Goal: Task Accomplishment & Management: Manage account settings

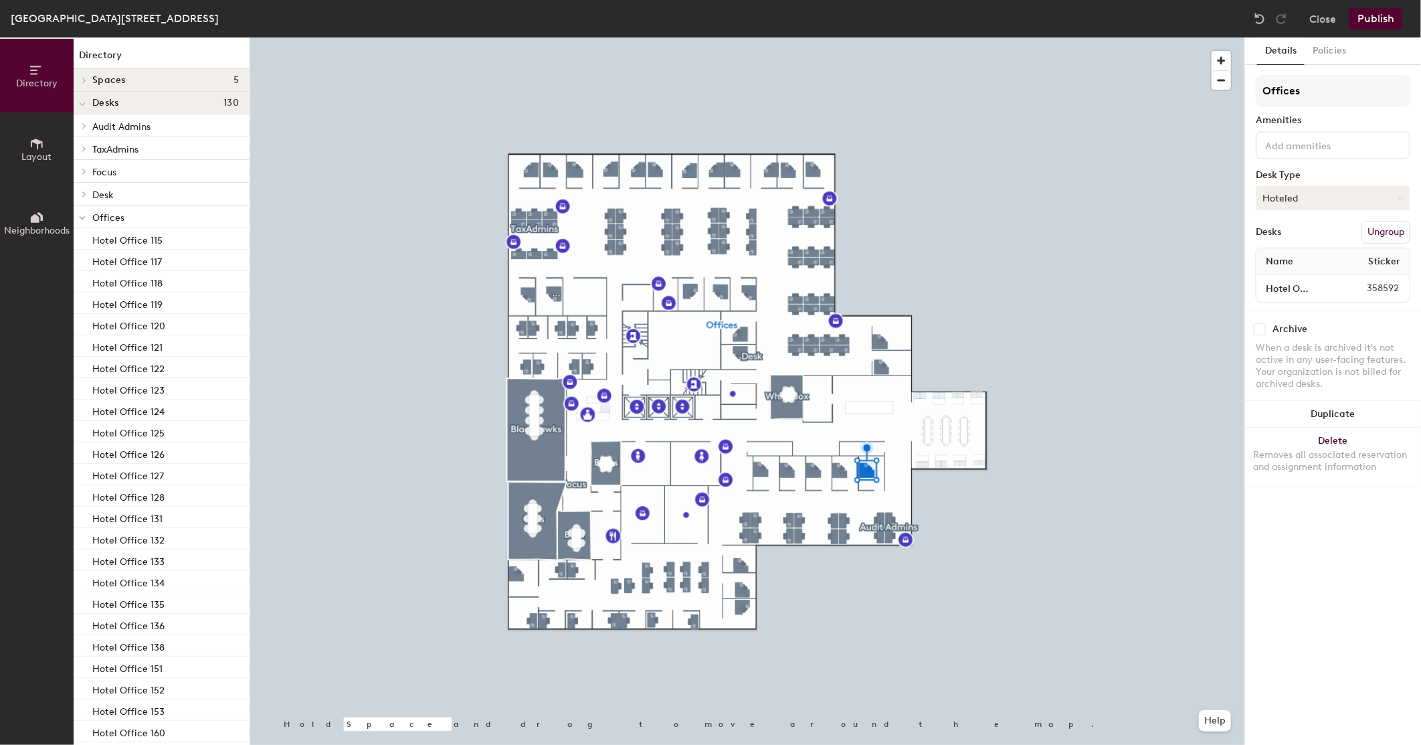
click at [1295, 194] on button "Hoteled" at bounding box center [1333, 198] width 155 height 24
click at [1272, 236] on div "Assigned" at bounding box center [1323, 239] width 134 height 20
click at [1307, 192] on button "Hoteled" at bounding box center [1333, 198] width 155 height 24
click at [1294, 239] on div "Assigned" at bounding box center [1323, 239] width 134 height 20
click at [552, 37] on div at bounding box center [747, 37] width 994 height 0
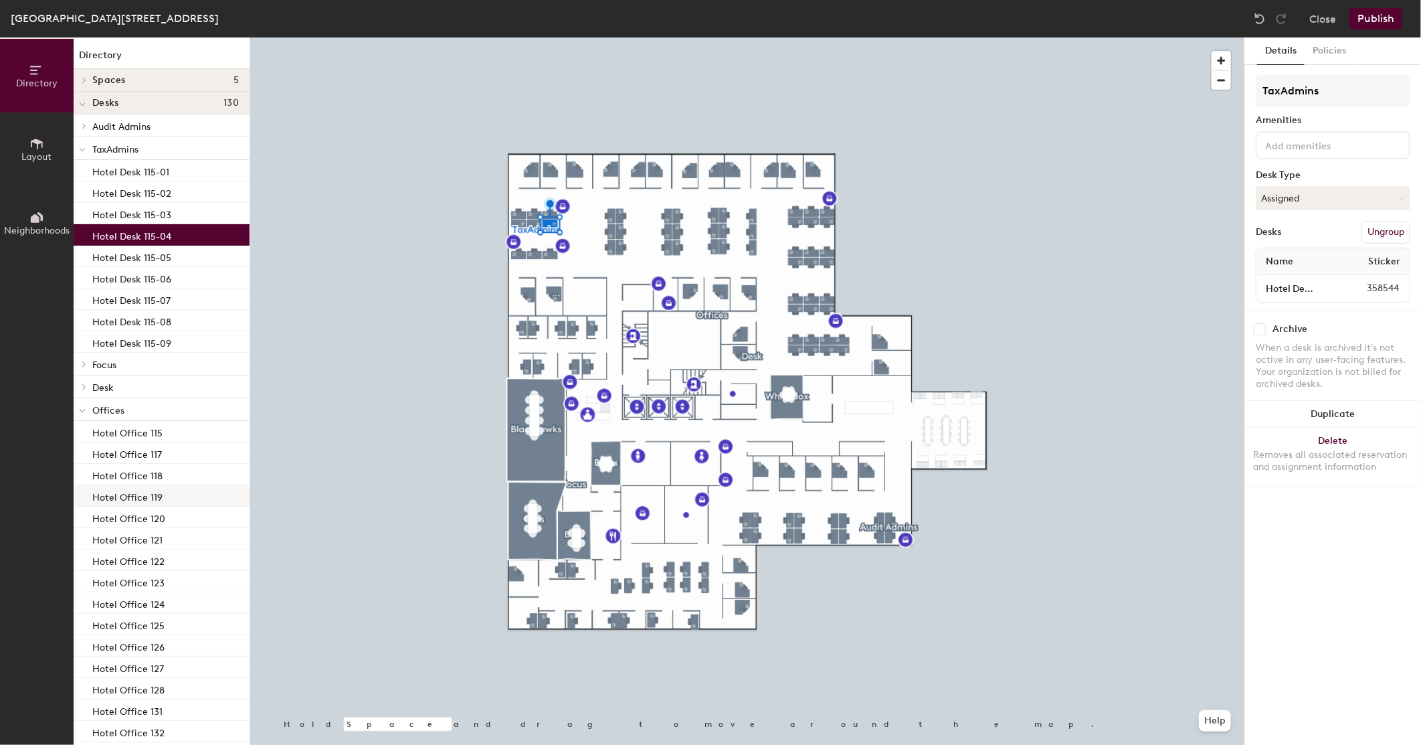
click at [840, 37] on div at bounding box center [747, 37] width 994 height 0
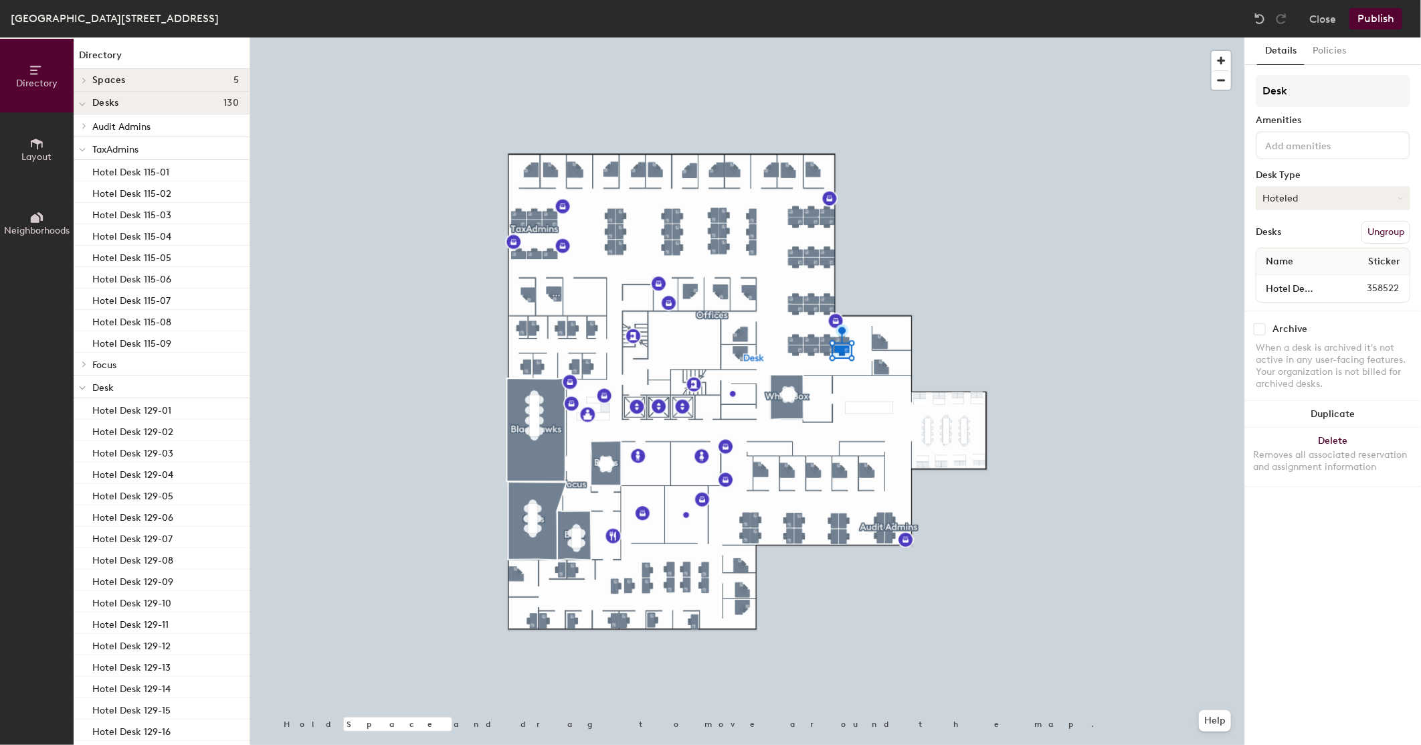
click at [1311, 192] on button "Hoteled" at bounding box center [1333, 198] width 155 height 24
click at [1298, 229] on div "Assigned" at bounding box center [1323, 239] width 134 height 20
click at [1381, 15] on button "Publish" at bounding box center [1375, 18] width 53 height 21
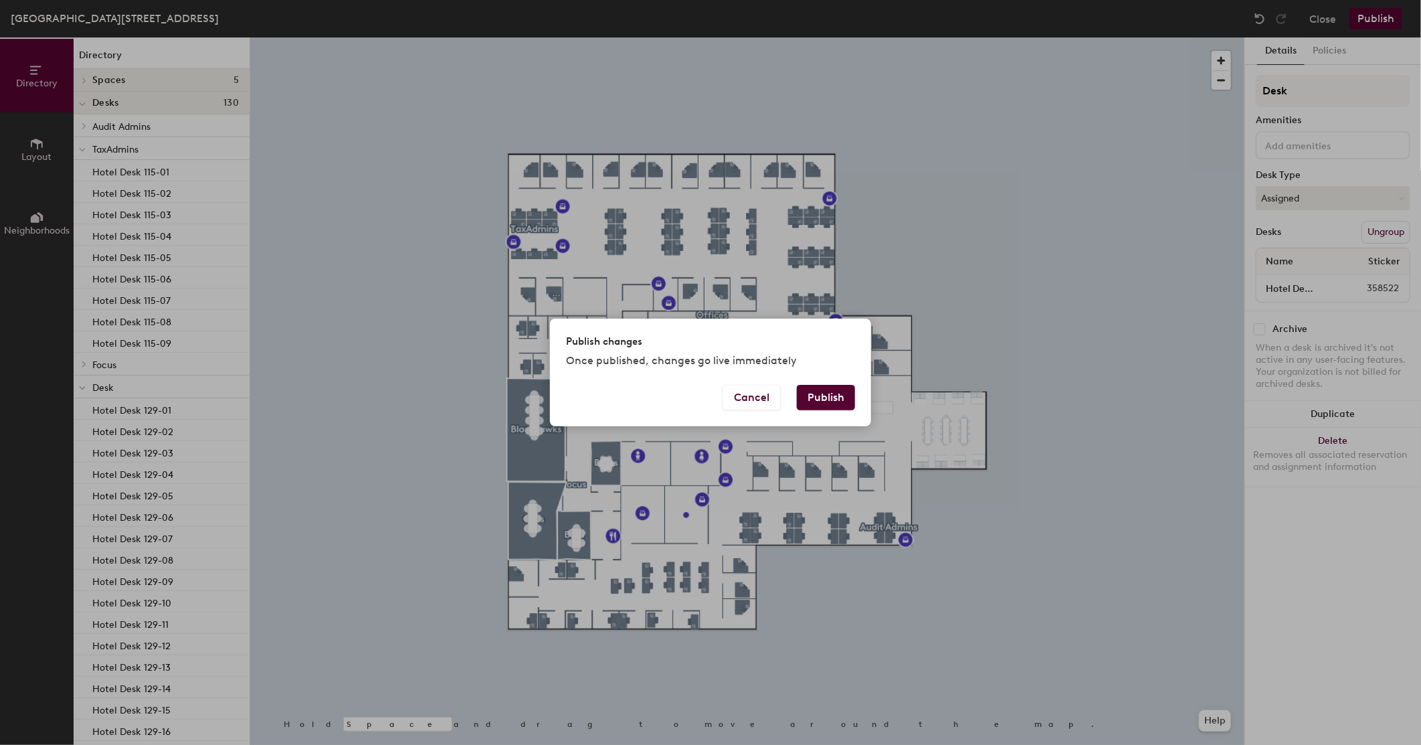
click at [832, 392] on button "Publish" at bounding box center [826, 397] width 58 height 25
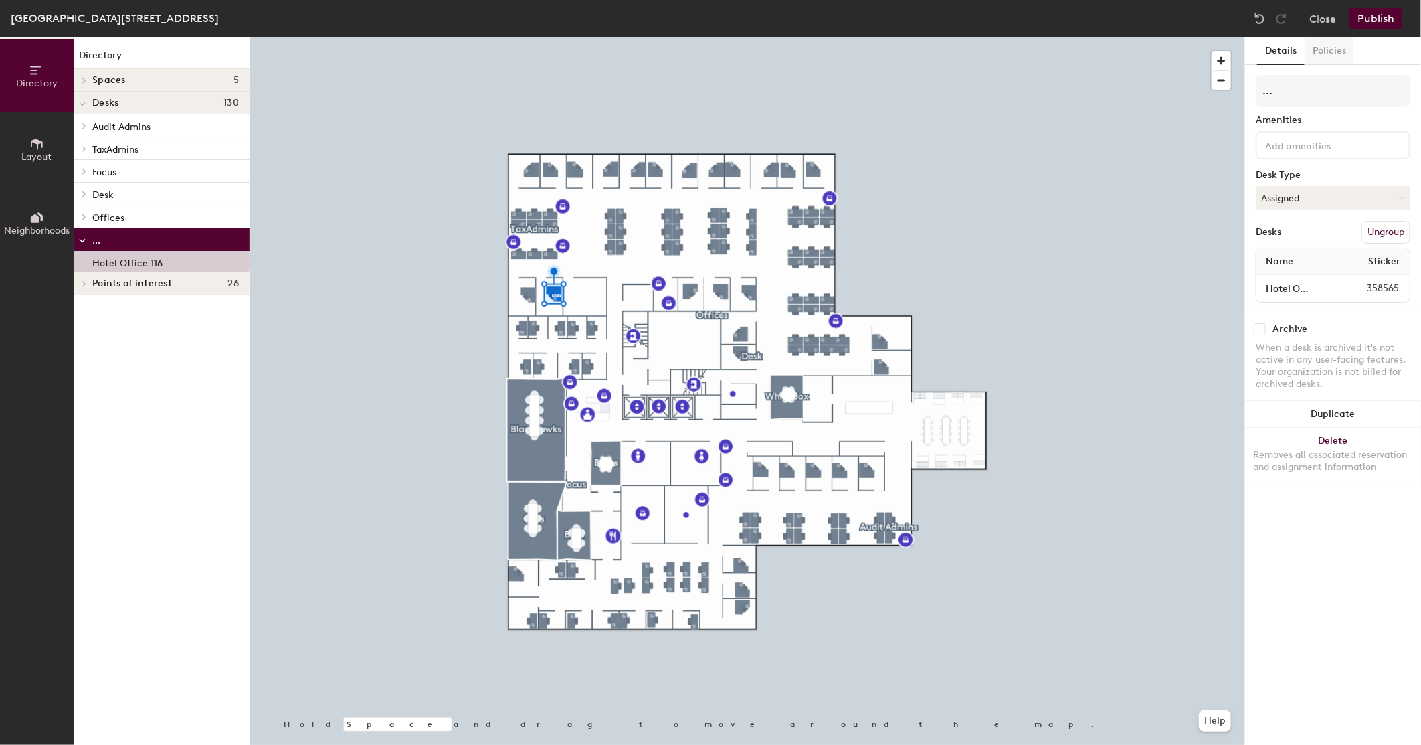
click at [1316, 56] on button "Policies" at bounding box center [1330, 50] width 50 height 27
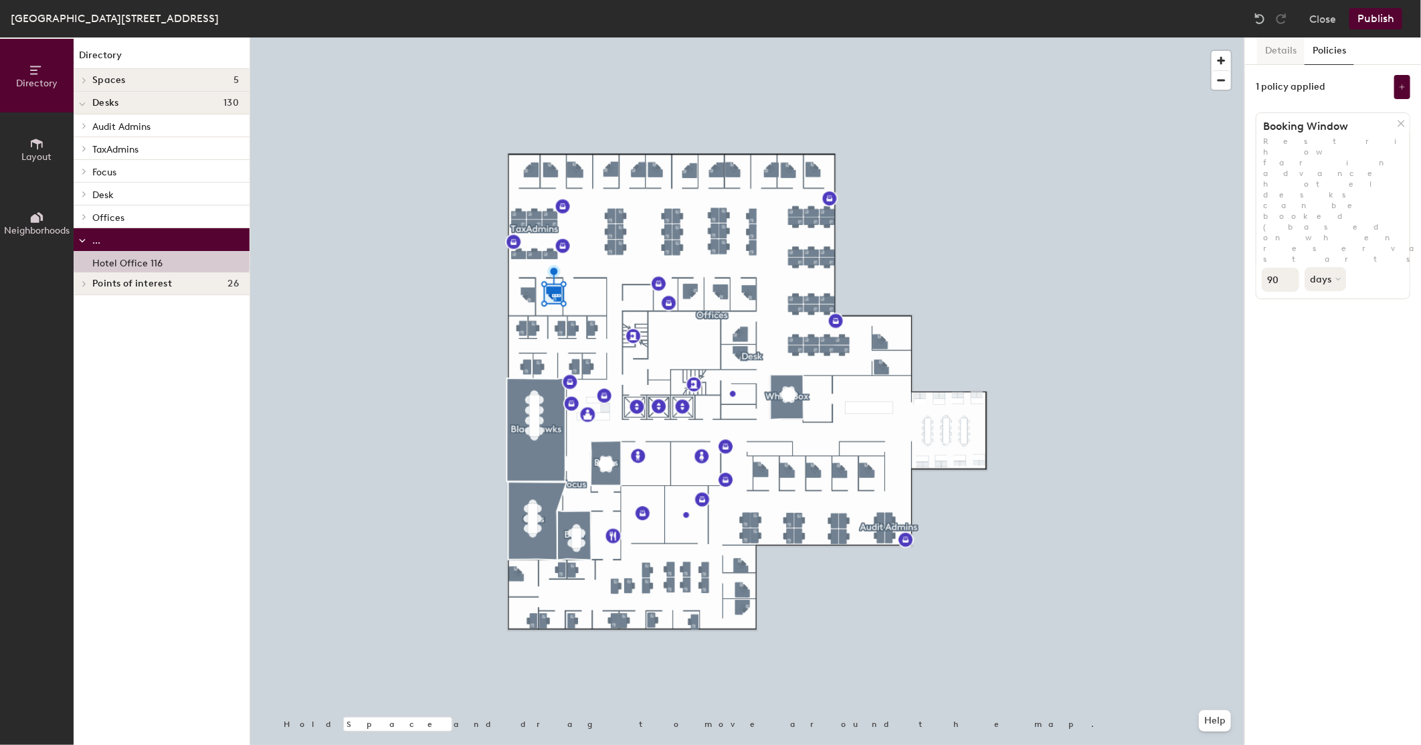
click at [1280, 52] on button "Details" at bounding box center [1280, 50] width 47 height 27
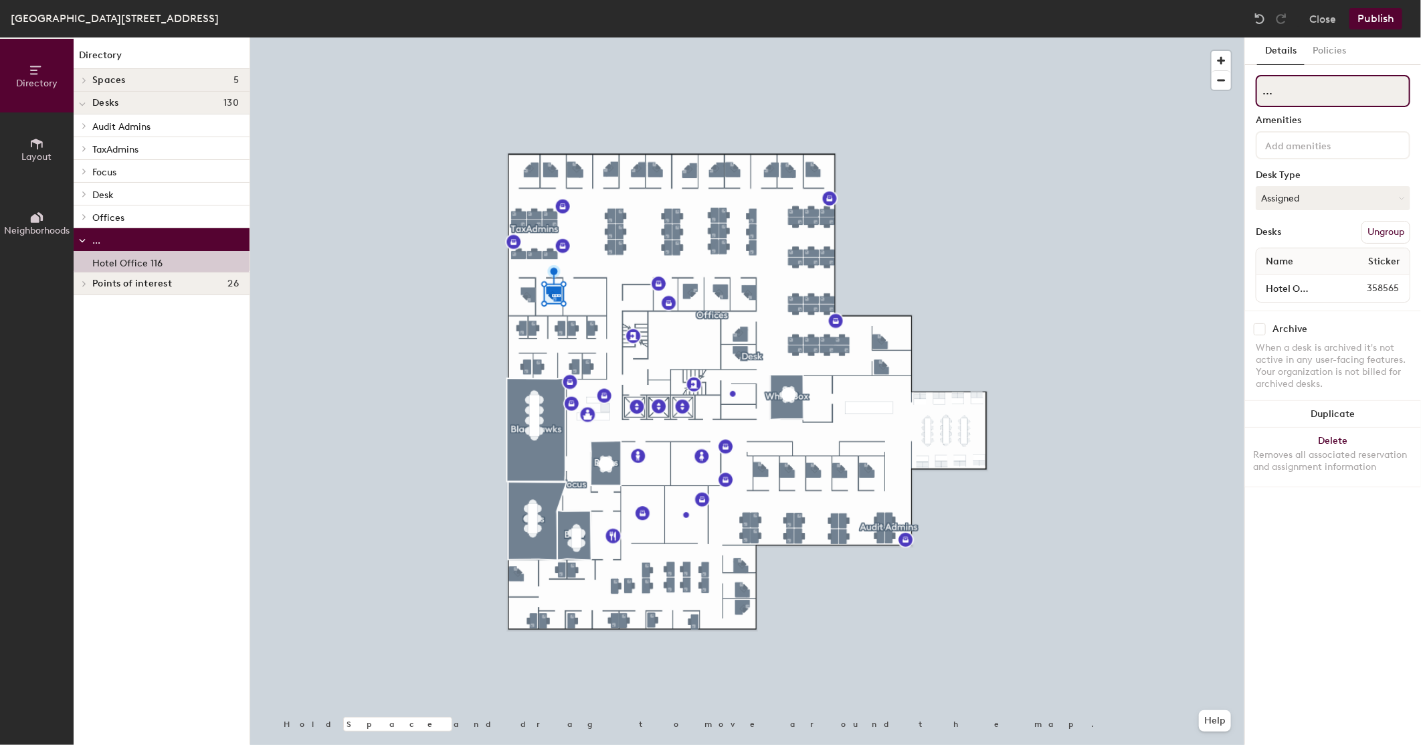
click at [1265, 96] on input "..." at bounding box center [1333, 91] width 155 height 32
click at [1359, 537] on div "Details Policies ... Amenities Desk Type Assigned Desks Ungroup Name Sticker Ho…" at bounding box center [1333, 390] width 176 height 707
drag, startPoint x: 1273, startPoint y: 444, endPoint x: 151, endPoint y: 264, distance: 1136.1
click at [151, 264] on p "Hotel Office 116" at bounding box center [127, 261] width 70 height 15
click at [151, 265] on p "Hotel Office 116" at bounding box center [127, 261] width 70 height 15
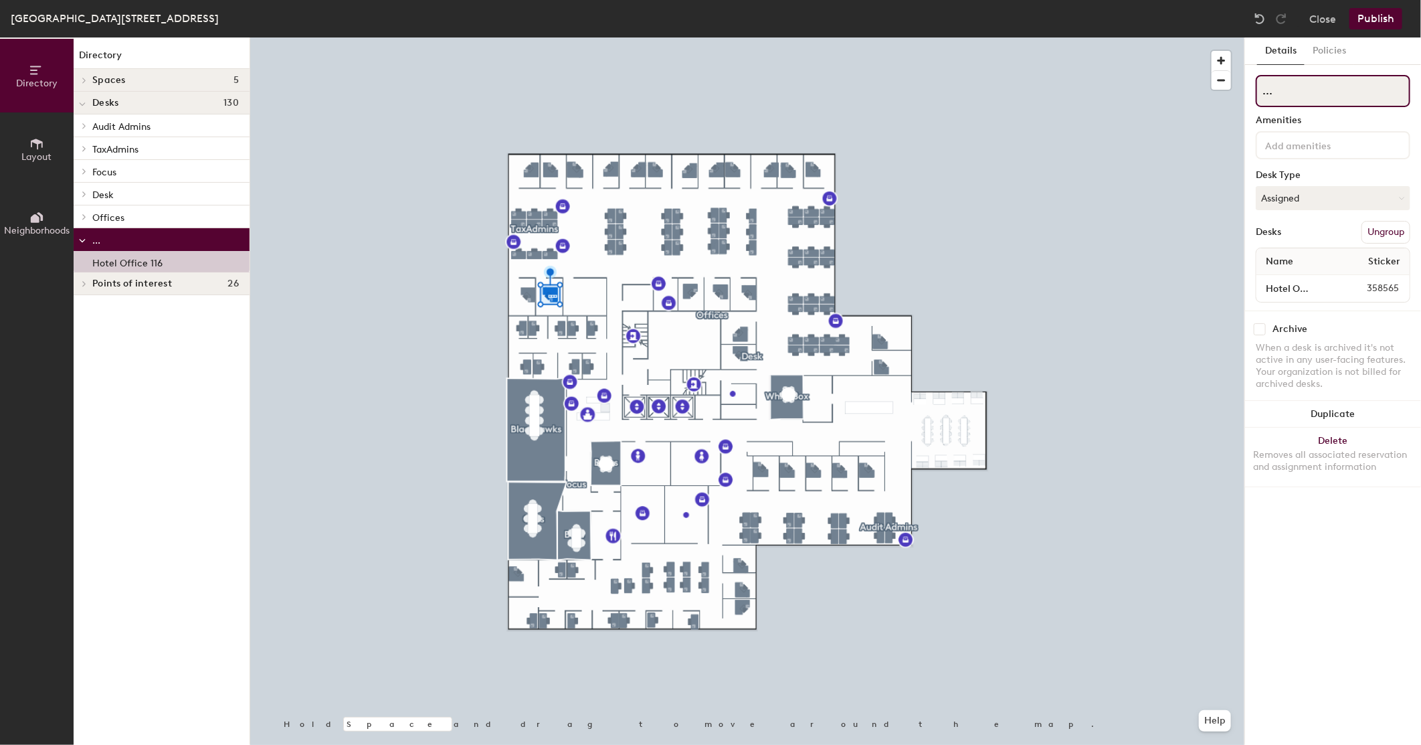
click at [1278, 90] on input "..." at bounding box center [1333, 91] width 155 height 32
type input "."
type input "*"
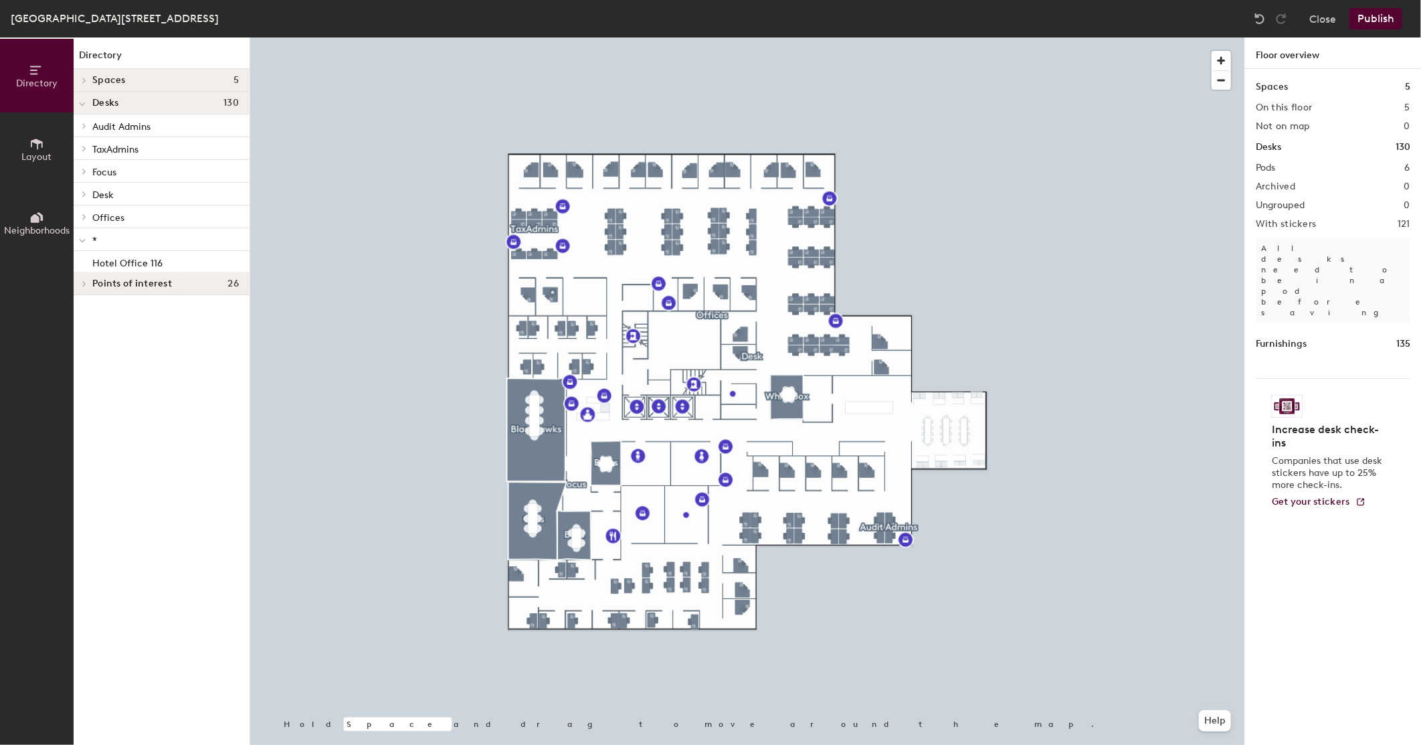
click at [1378, 15] on button "Publish" at bounding box center [1375, 18] width 53 height 21
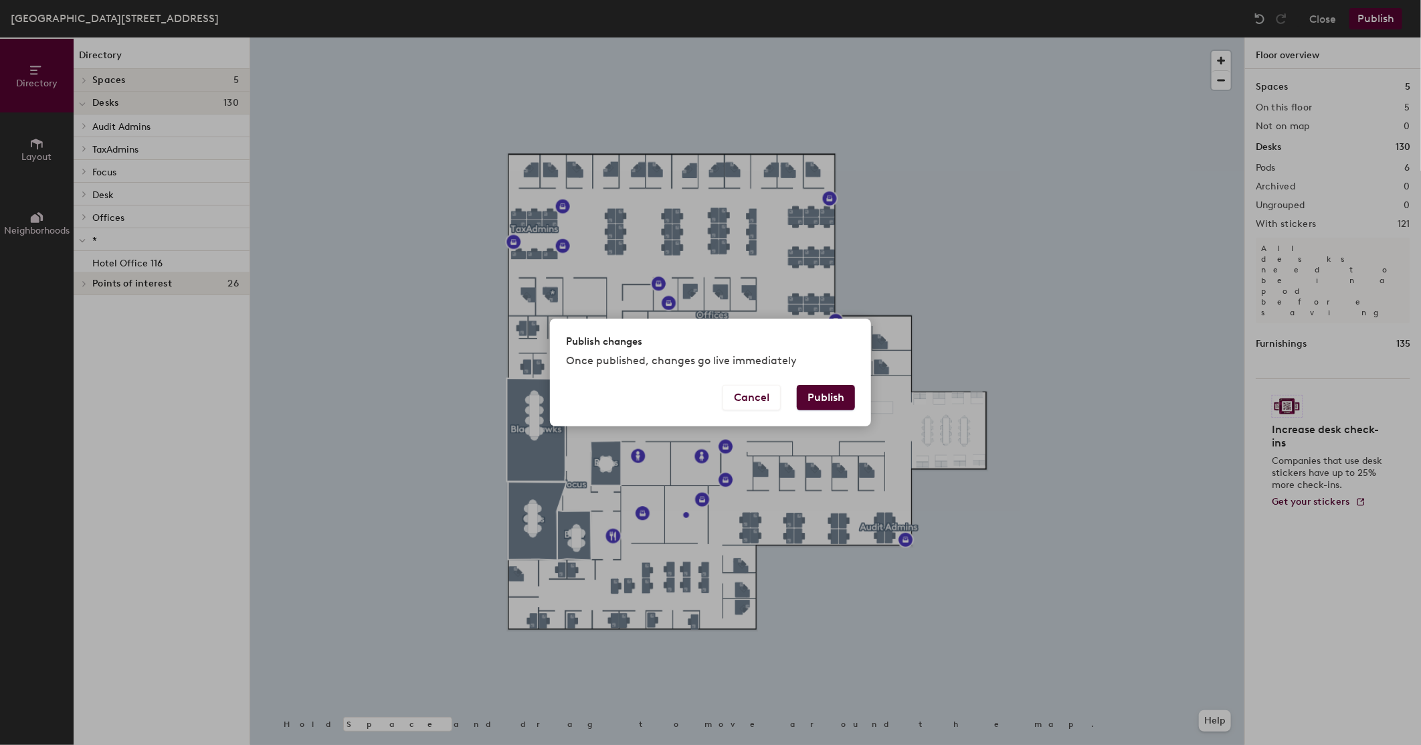
click at [854, 392] on div "Cancel Publish" at bounding box center [710, 405] width 321 height 41
click at [835, 395] on button "Publish" at bounding box center [826, 397] width 58 height 25
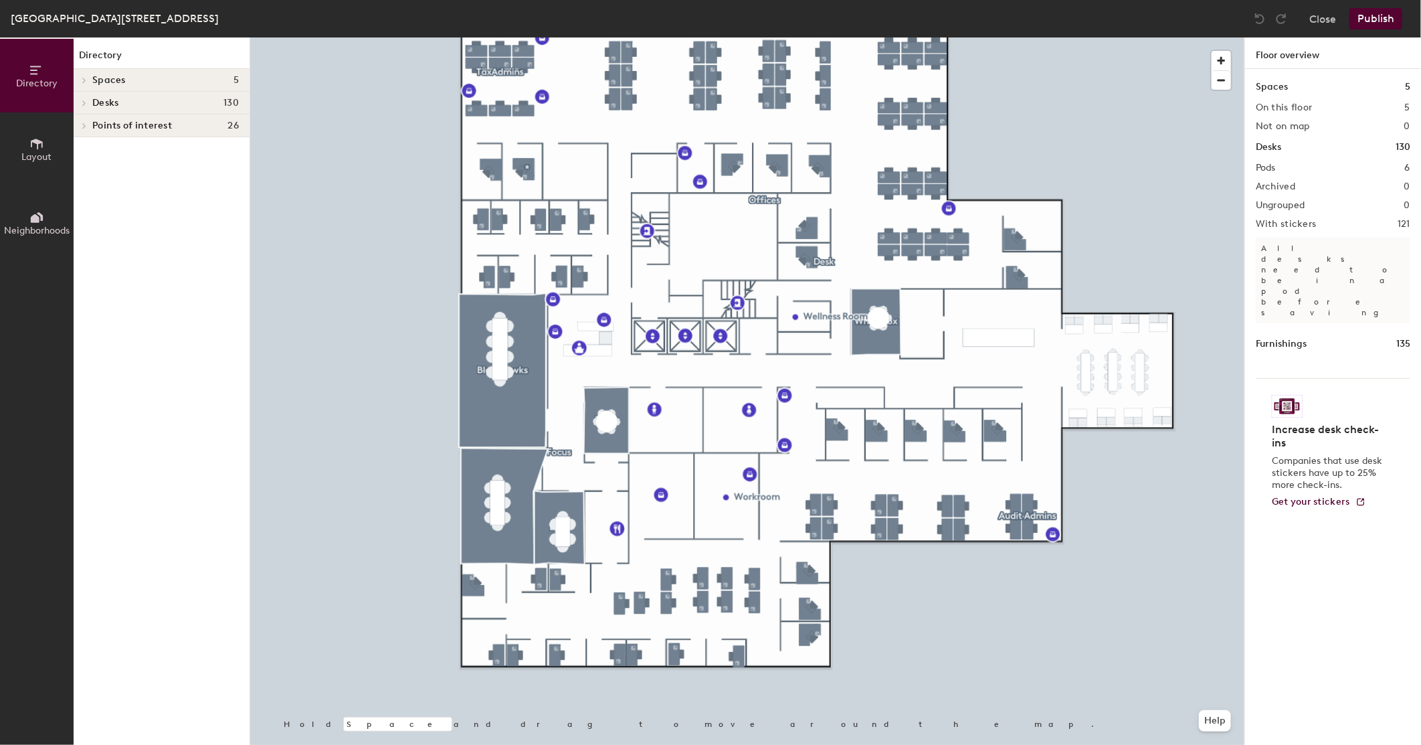
click at [83, 123] on icon at bounding box center [84, 125] width 3 height 5
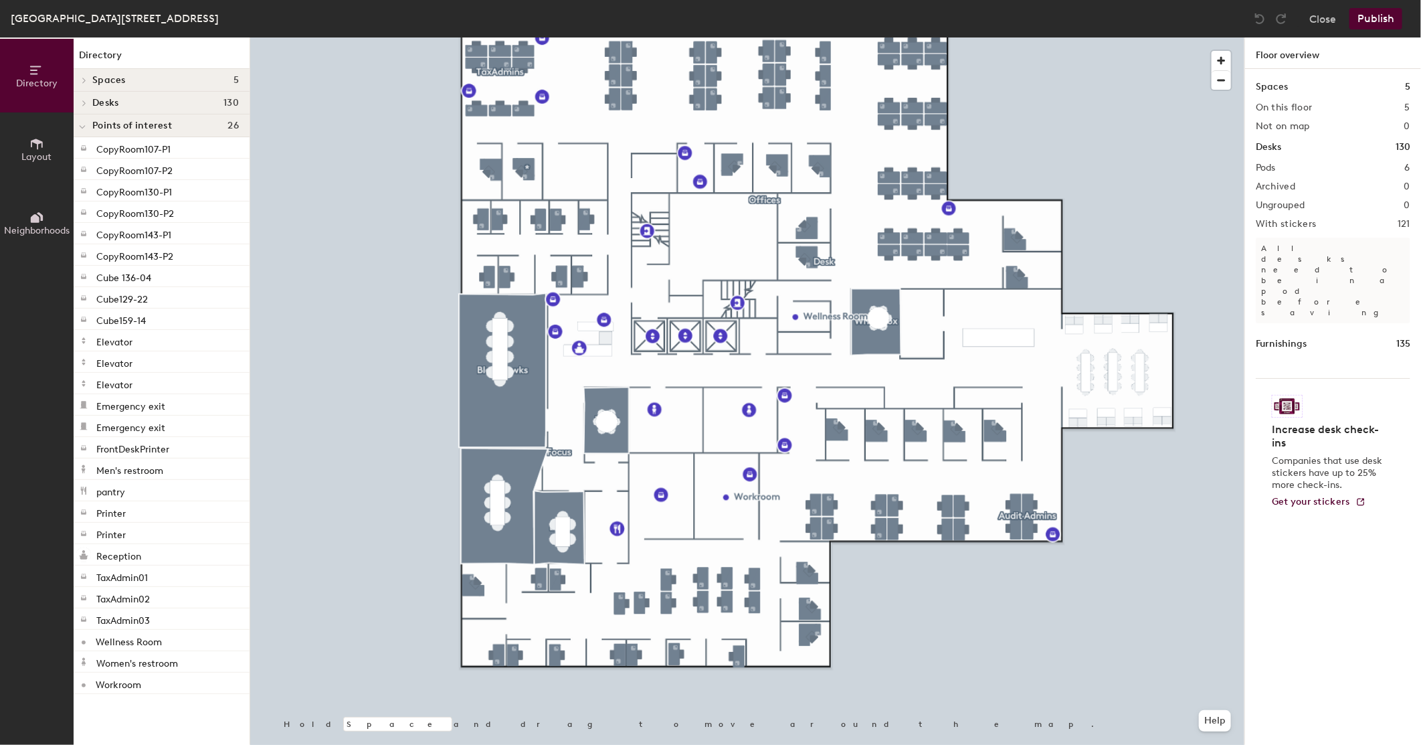
click at [35, 151] on span "Layout" at bounding box center [37, 156] width 30 height 11
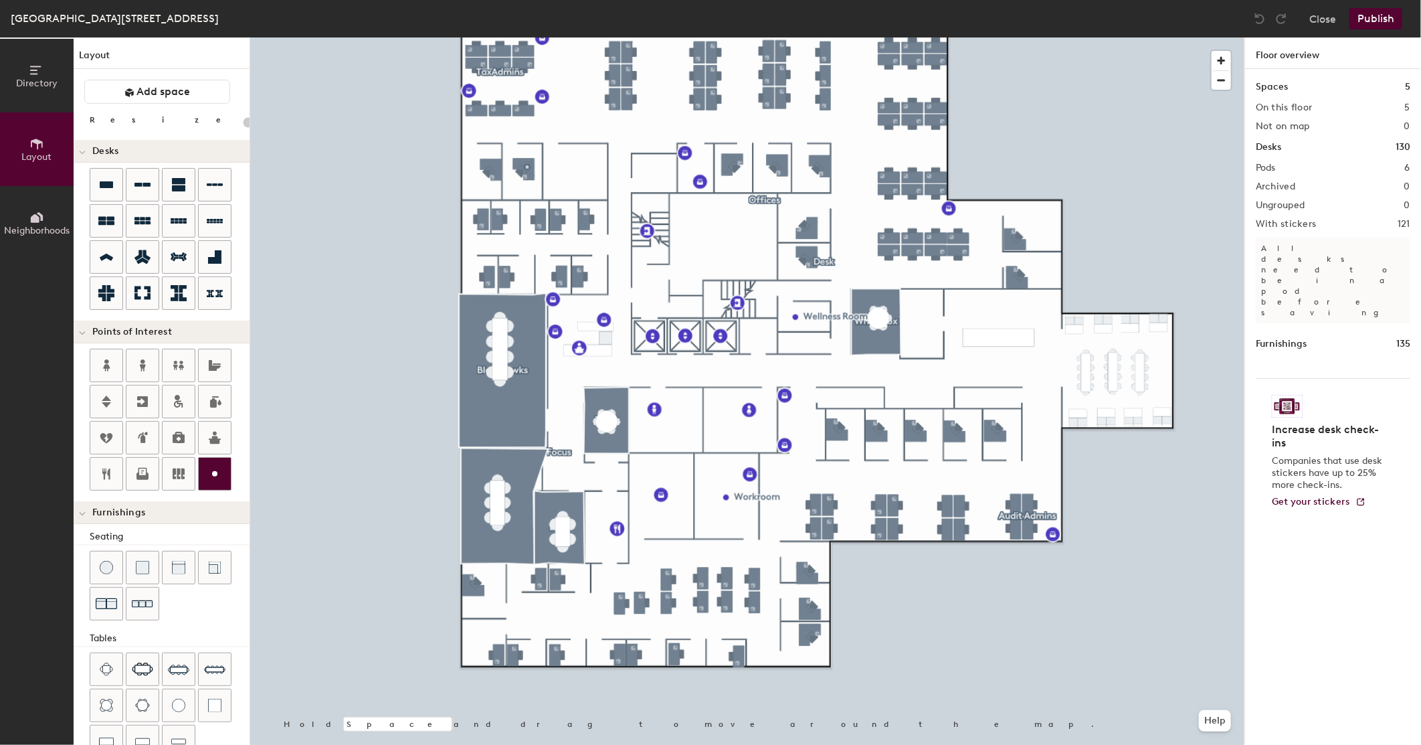
click at [210, 478] on icon at bounding box center [215, 474] width 16 height 16
click at [577, 165] on div "Directory Layout Neighborhoods Layout Add space Resize Desks Points of Interest…" at bounding box center [710, 390] width 1421 height 707
type input "20"
type input "IT Room"
click at [579, 197] on span "Done" at bounding box center [576, 198] width 39 height 23
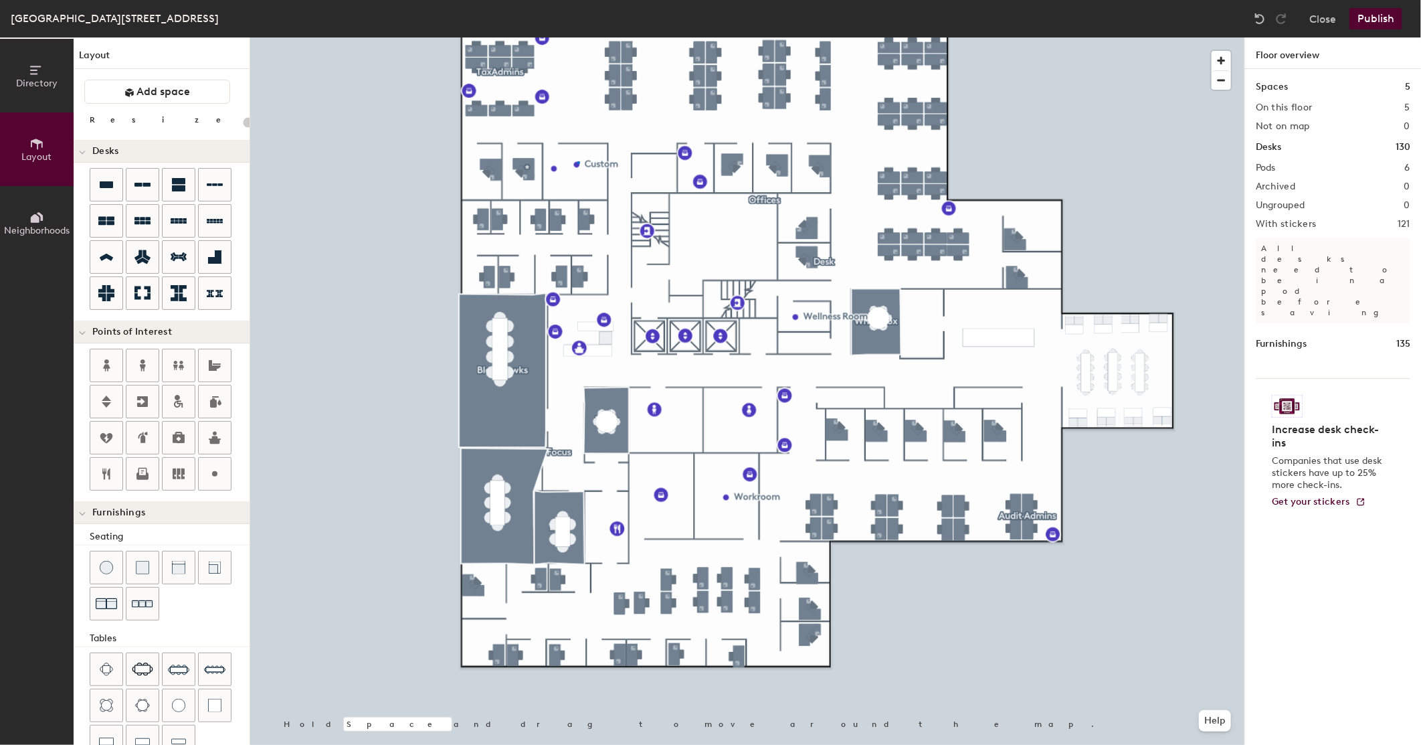
click at [577, 37] on div at bounding box center [747, 37] width 994 height 0
click at [625, 195] on span "Delete" at bounding box center [622, 194] width 47 height 23
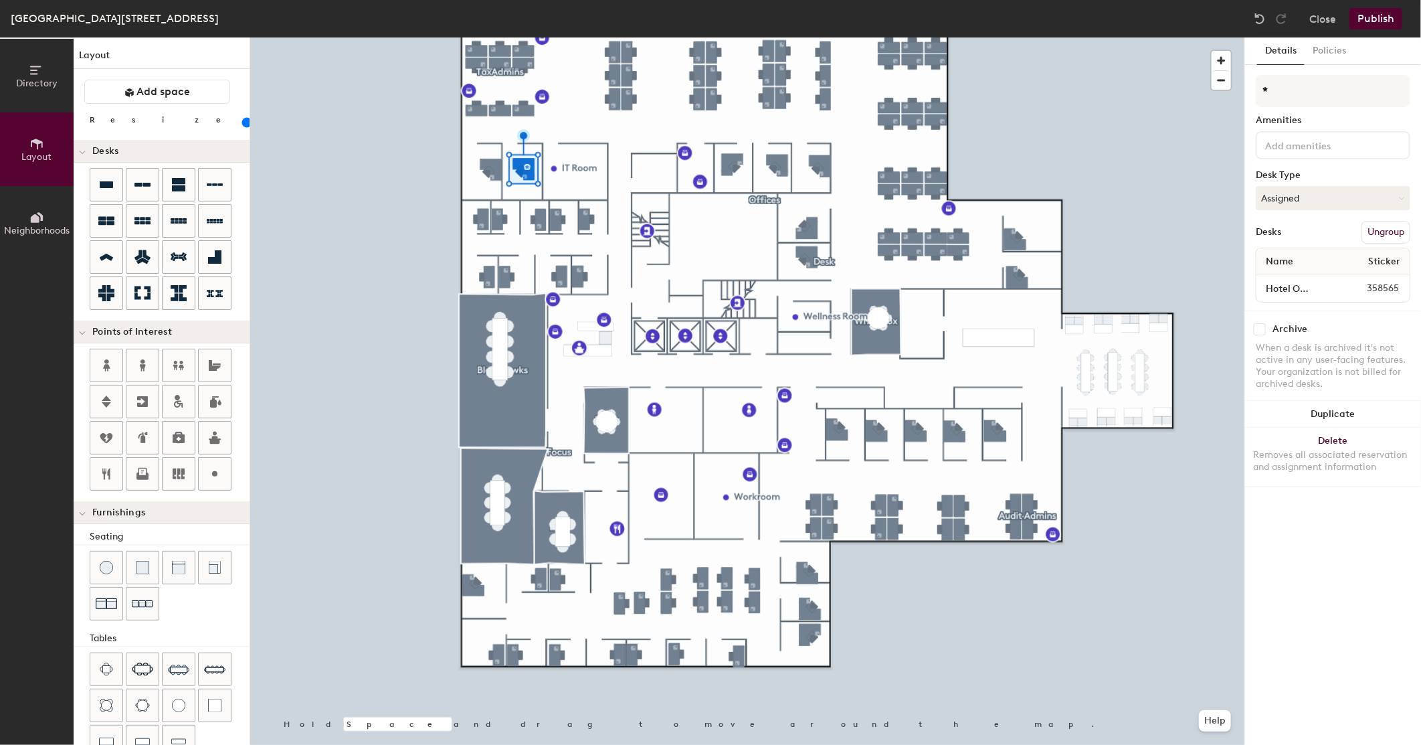
click at [1379, 17] on button "Publish" at bounding box center [1375, 18] width 53 height 21
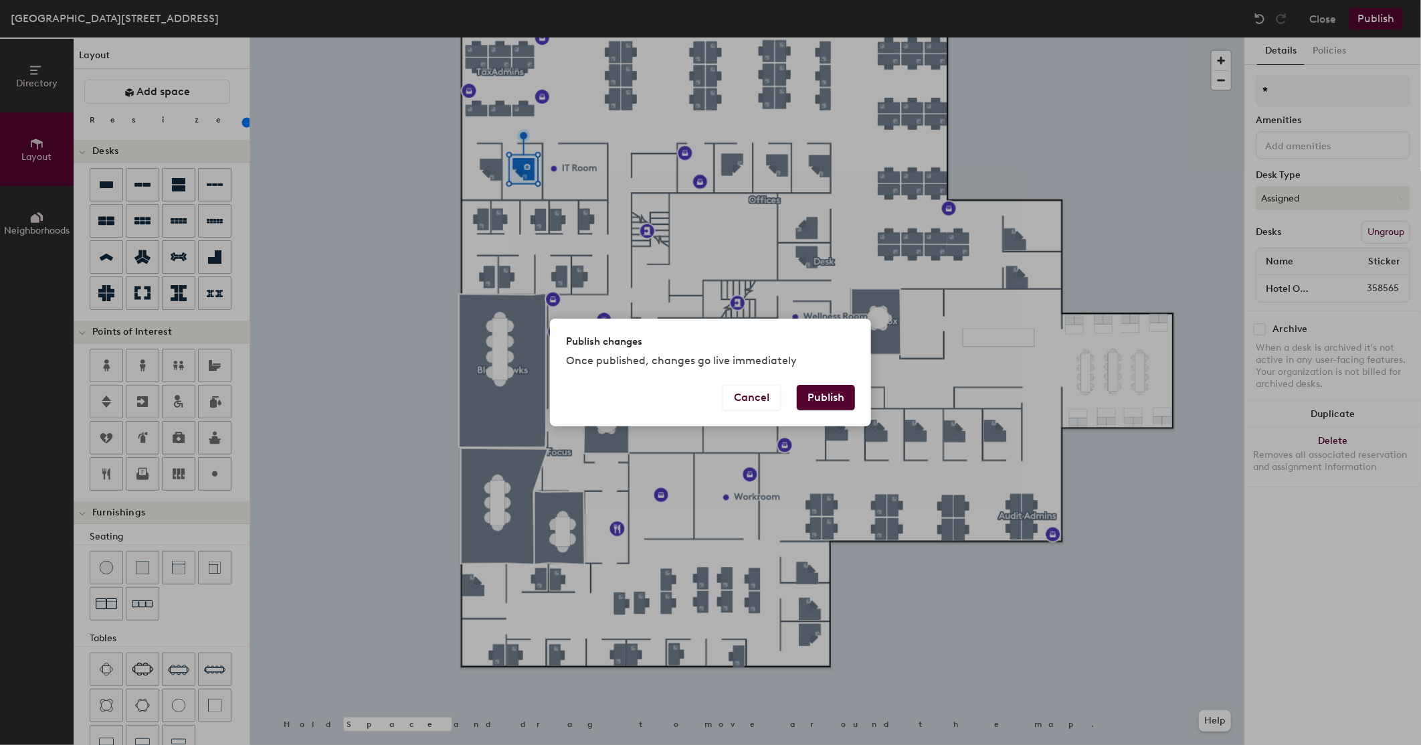
click at [836, 393] on button "Publish" at bounding box center [826, 397] width 58 height 25
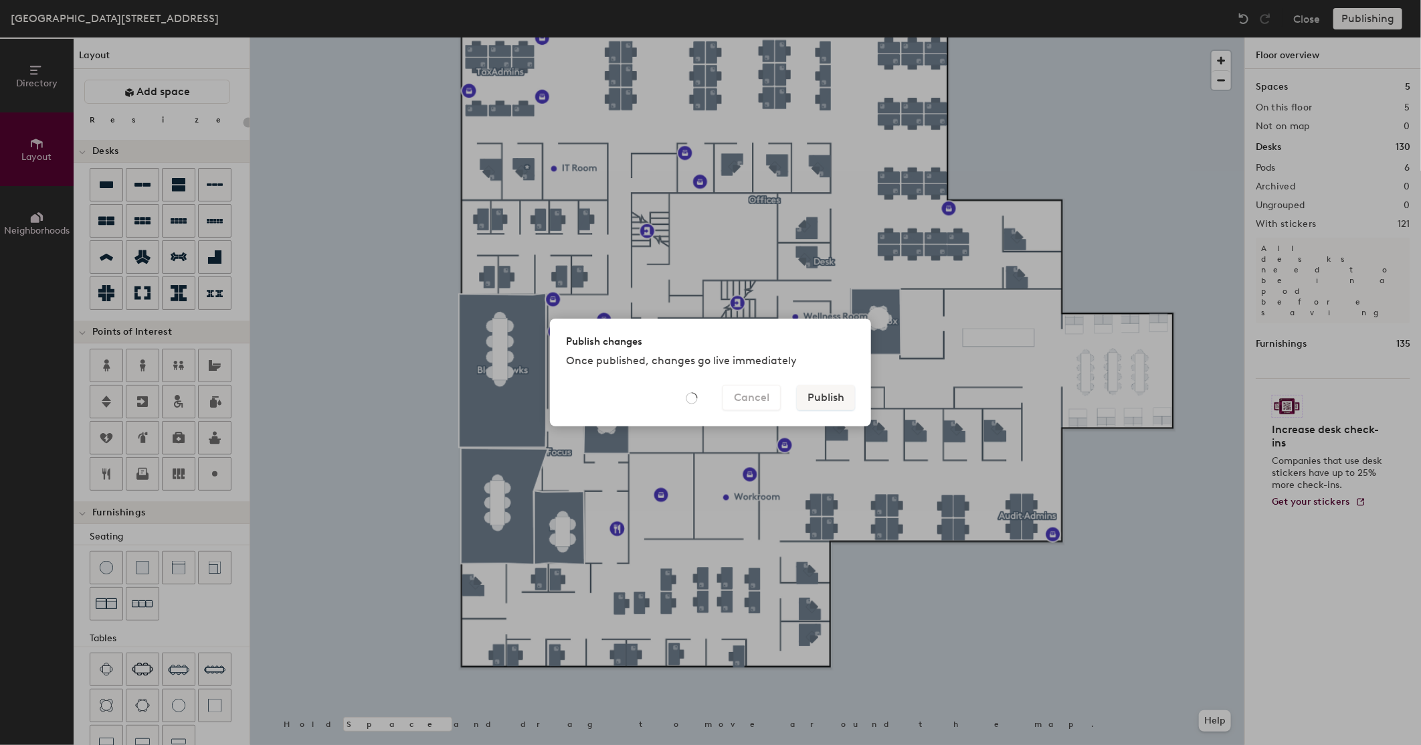
type input "20"
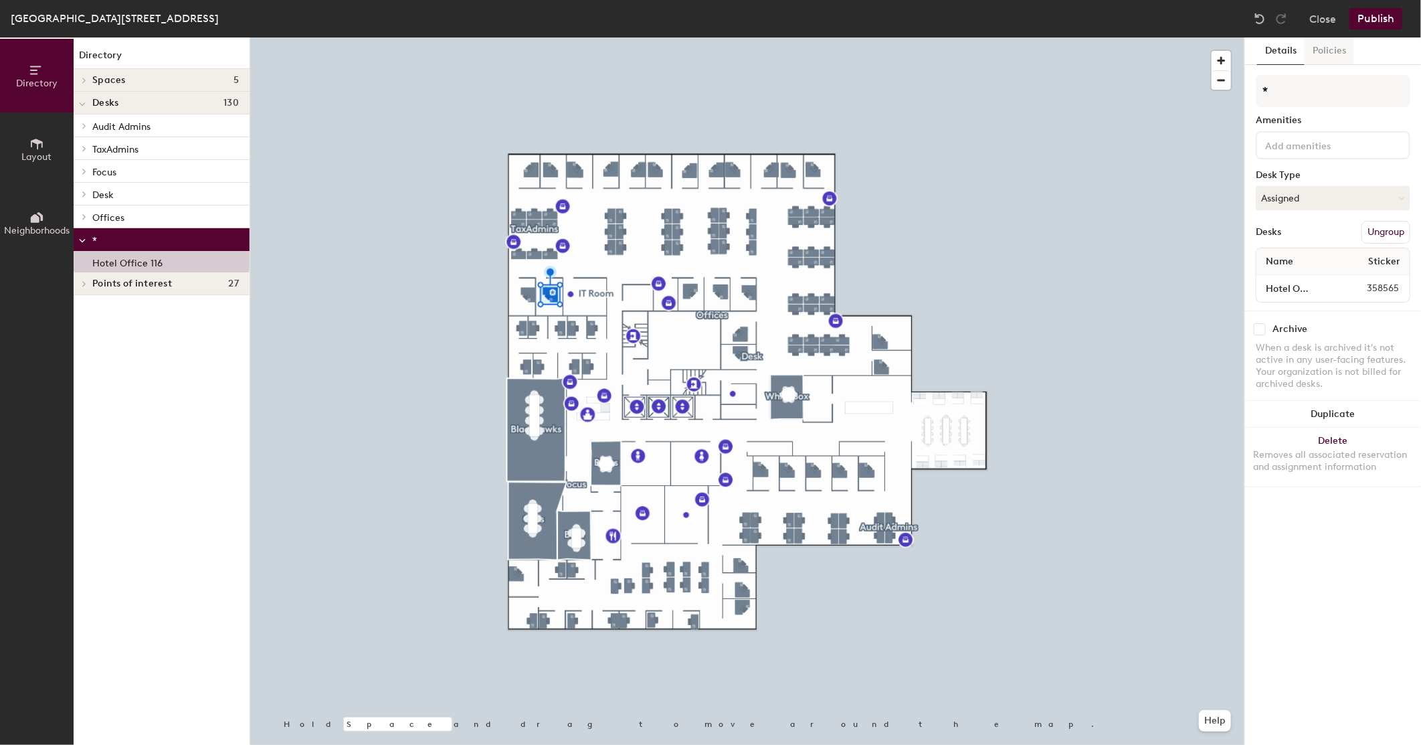
click at [1329, 51] on button "Policies" at bounding box center [1330, 50] width 50 height 27
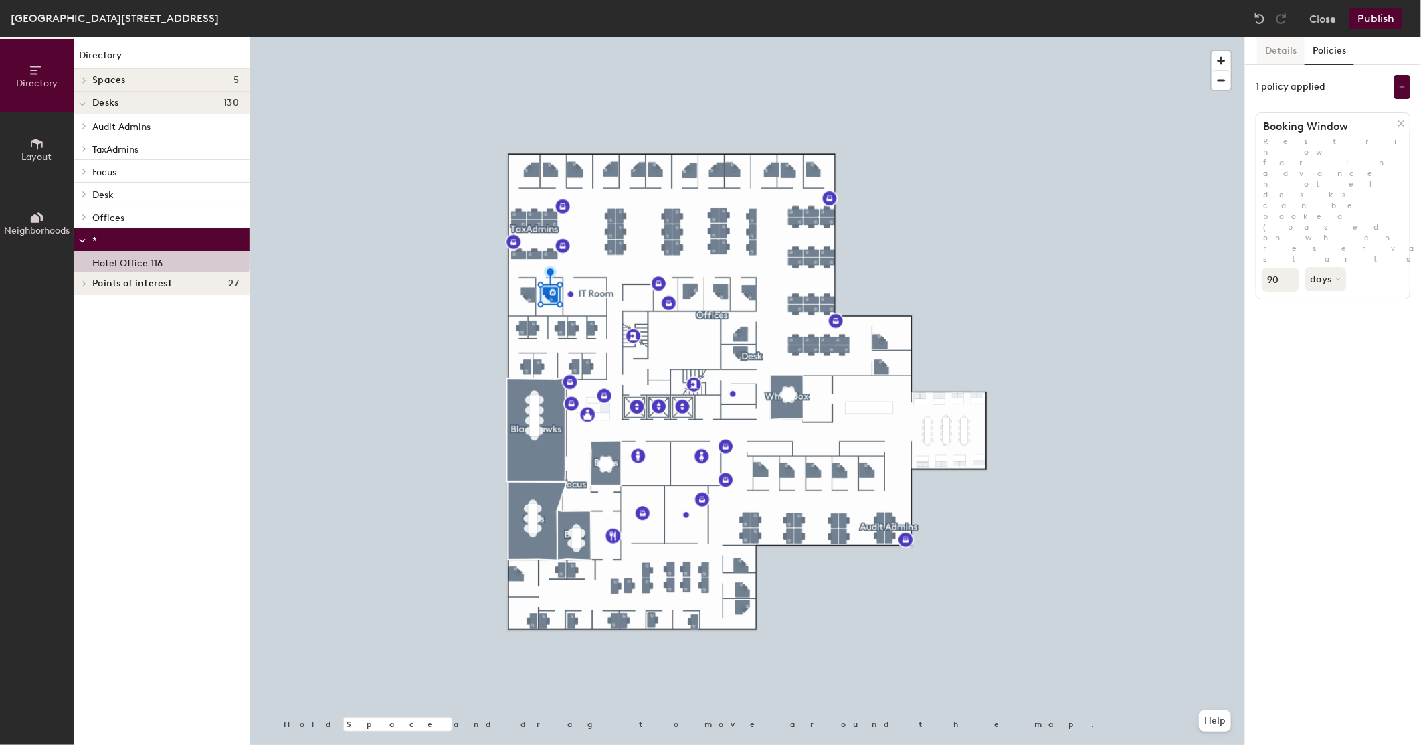
click at [1270, 56] on button "Details" at bounding box center [1280, 50] width 47 height 27
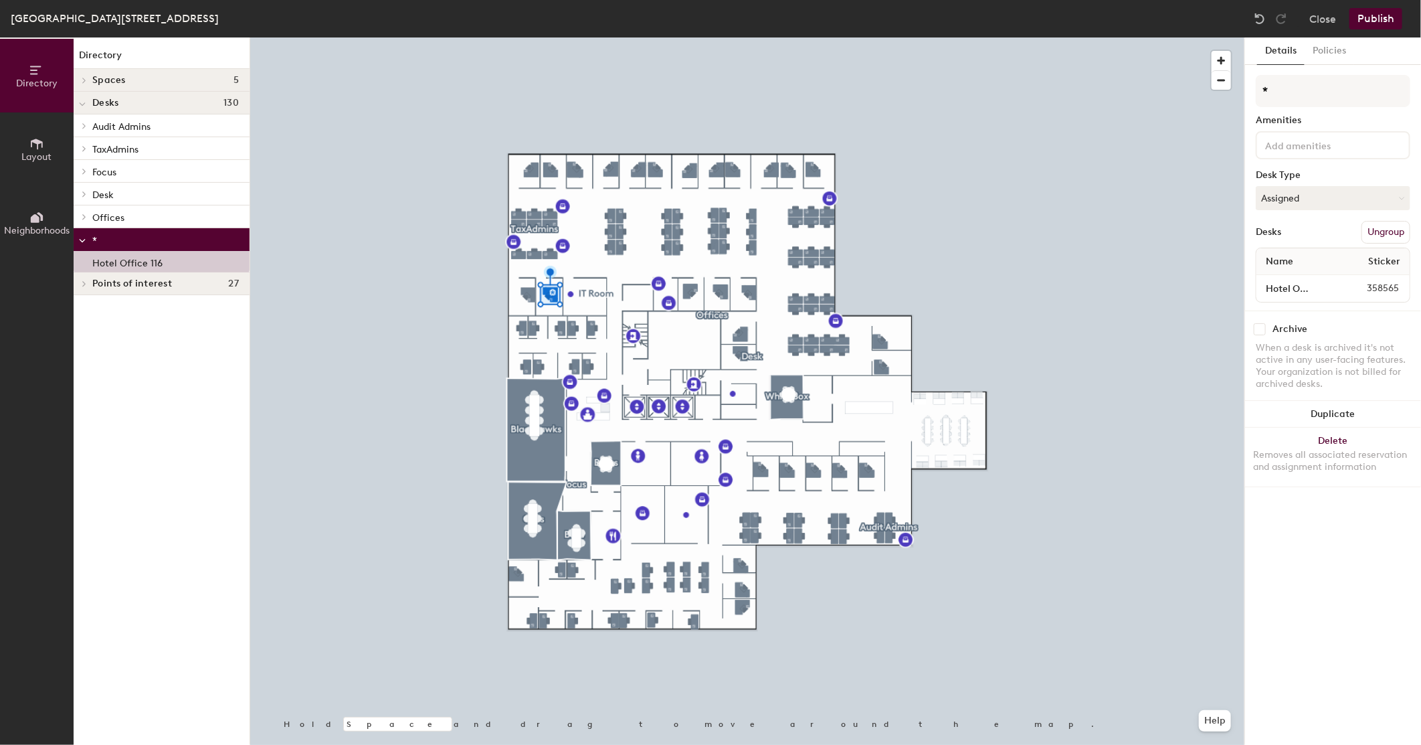
click at [392, 37] on div at bounding box center [747, 37] width 994 height 0
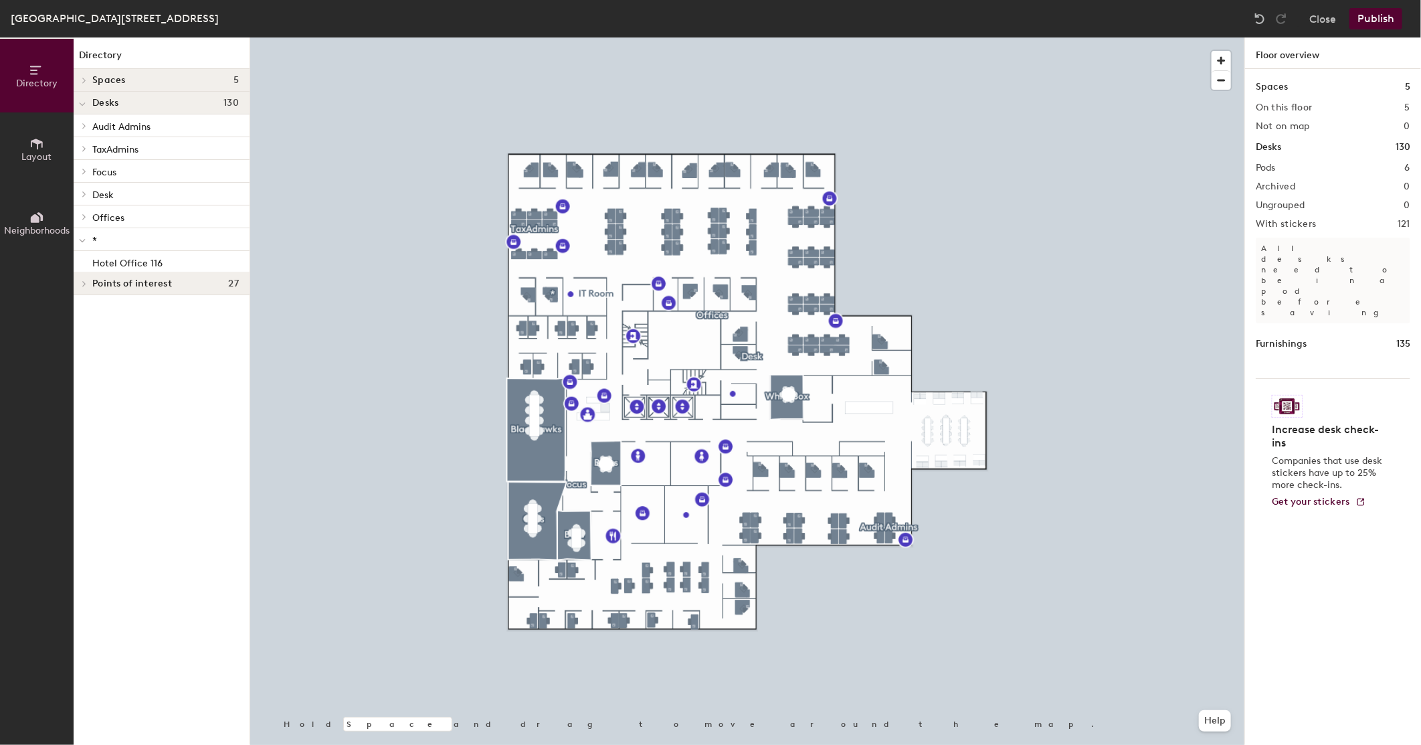
click at [1375, 15] on button "Publish" at bounding box center [1375, 18] width 53 height 21
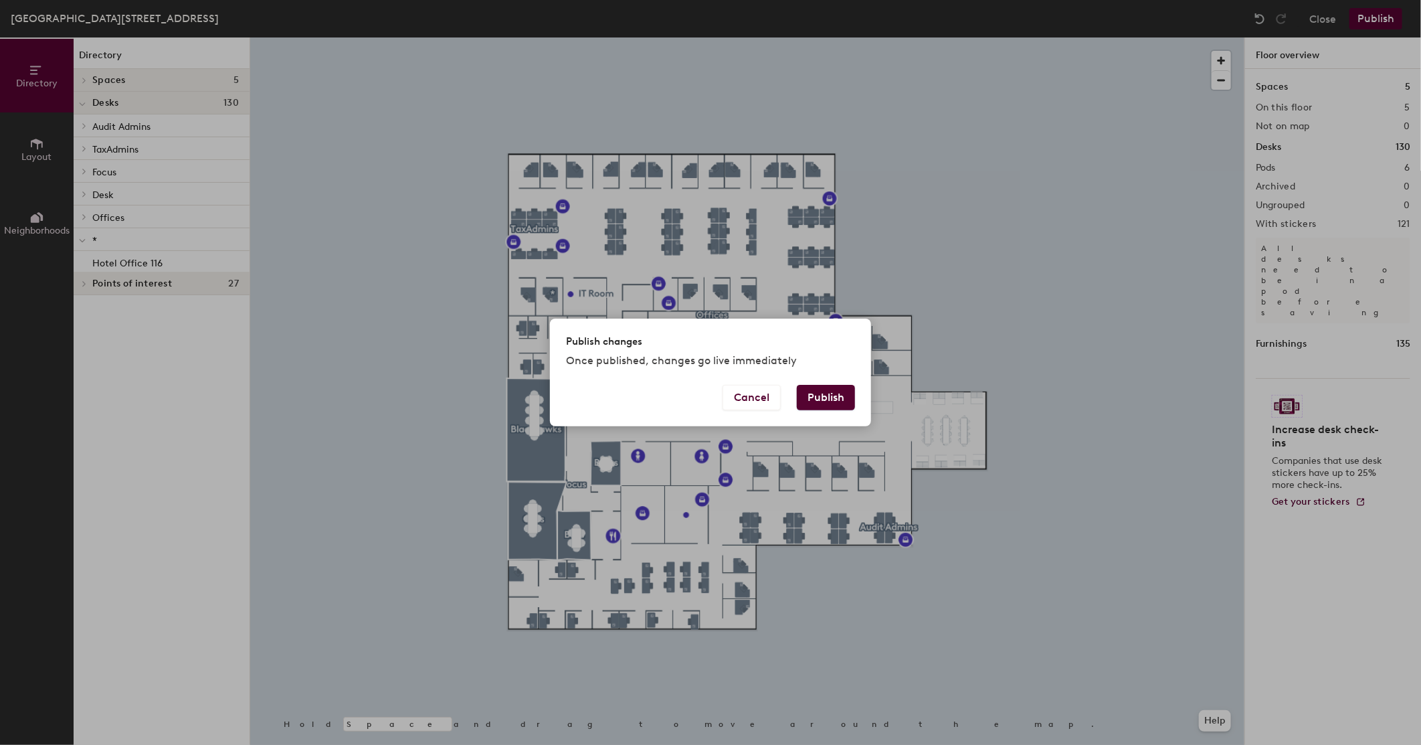
click at [850, 404] on button "Publish" at bounding box center [826, 397] width 58 height 25
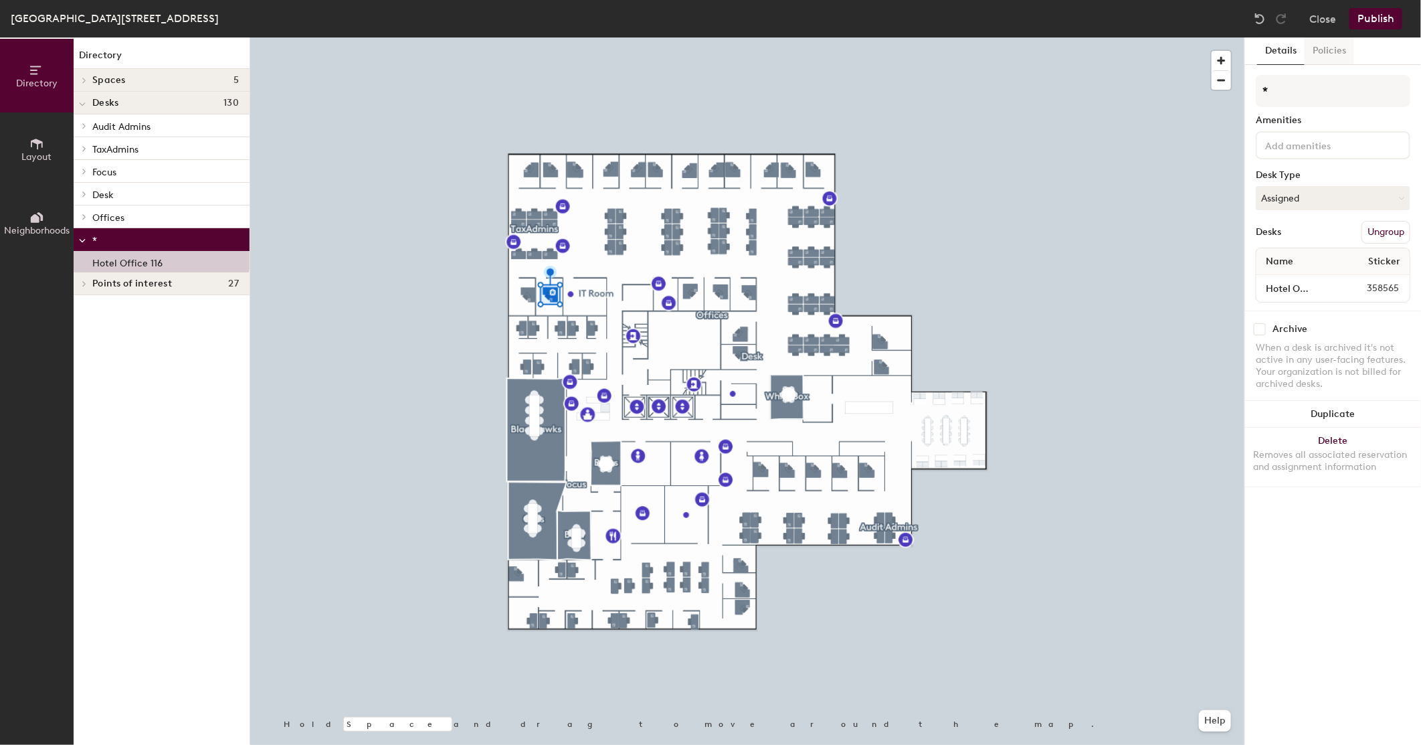
click at [1335, 45] on button "Policies" at bounding box center [1330, 50] width 50 height 27
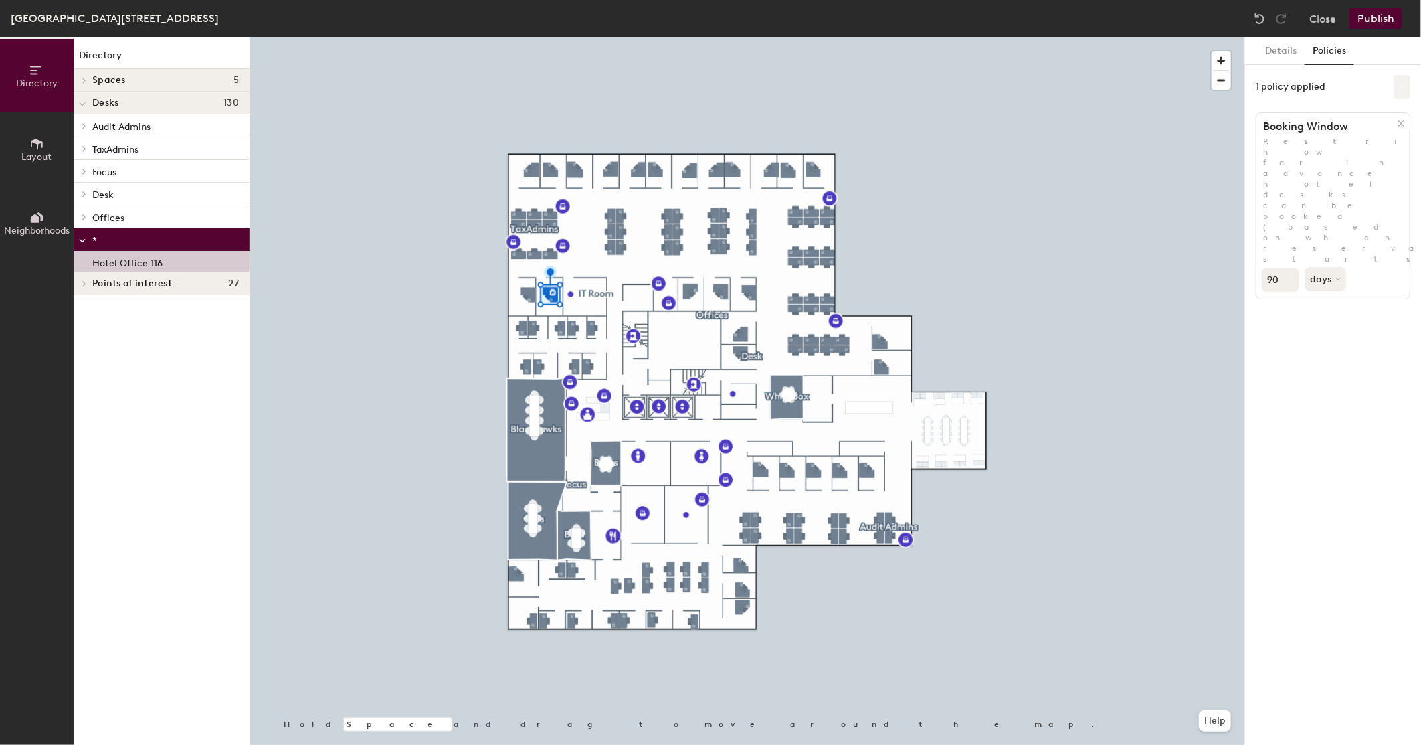
click at [1402, 82] on button at bounding box center [1402, 87] width 16 height 24
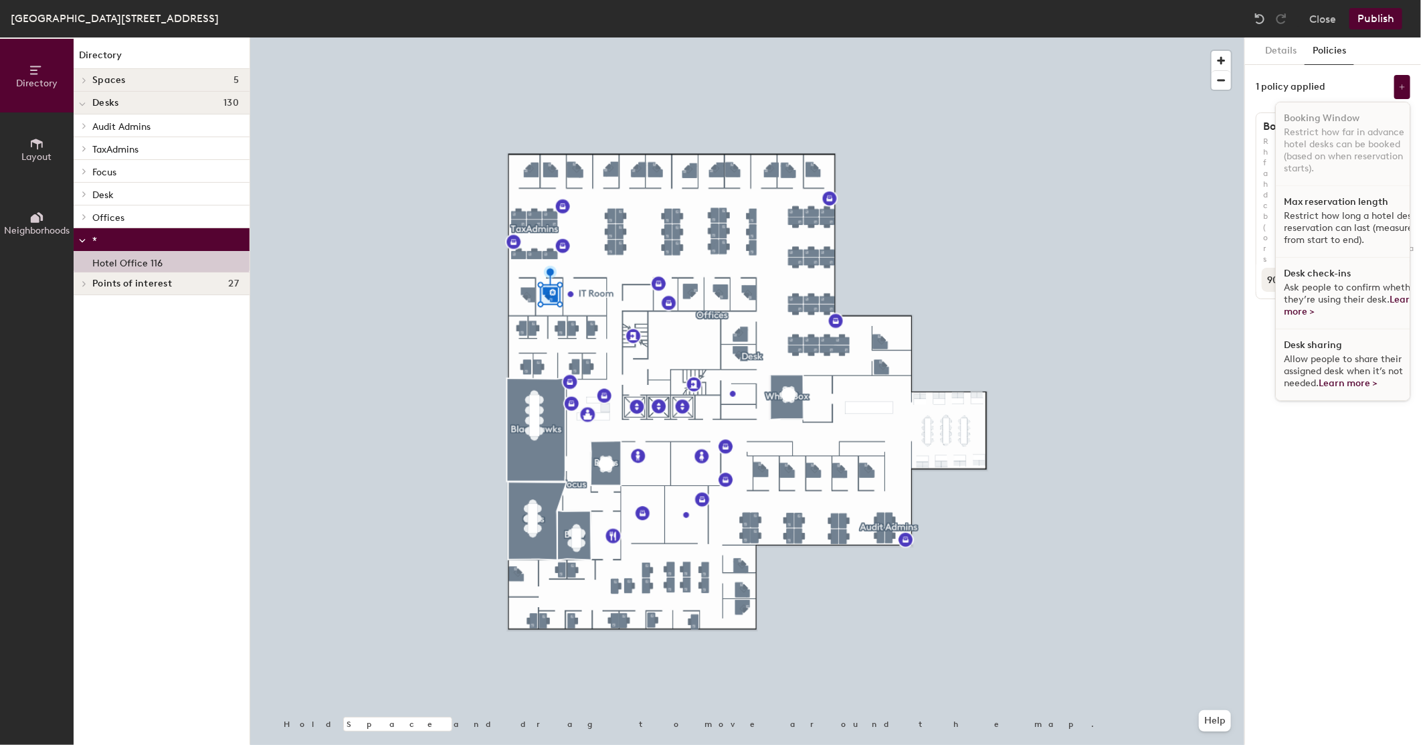
scroll to position [9, 0]
click at [1299, 361] on span "Allow people to share their assigned desk when it’s not needed. Learn more >" at bounding box center [1343, 370] width 119 height 35
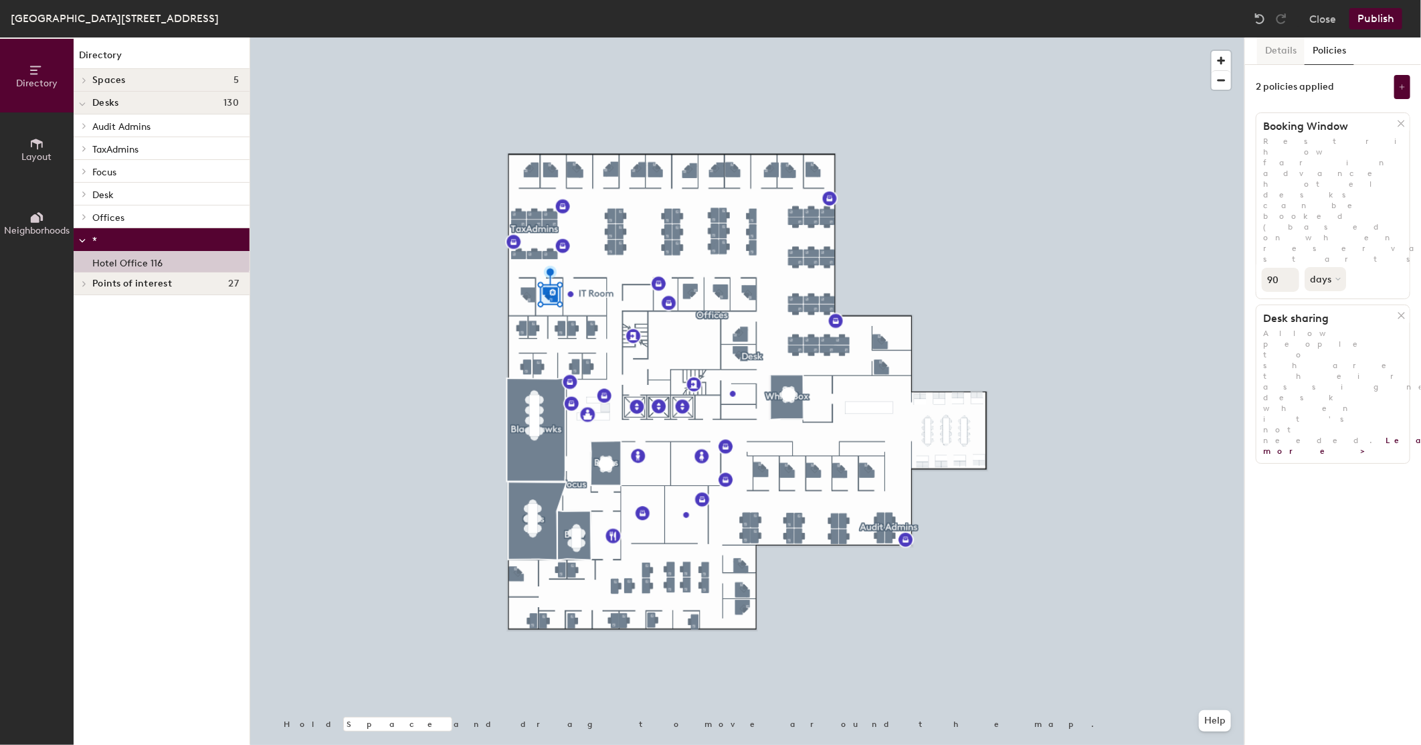
click at [1272, 54] on button "Details" at bounding box center [1280, 50] width 47 height 27
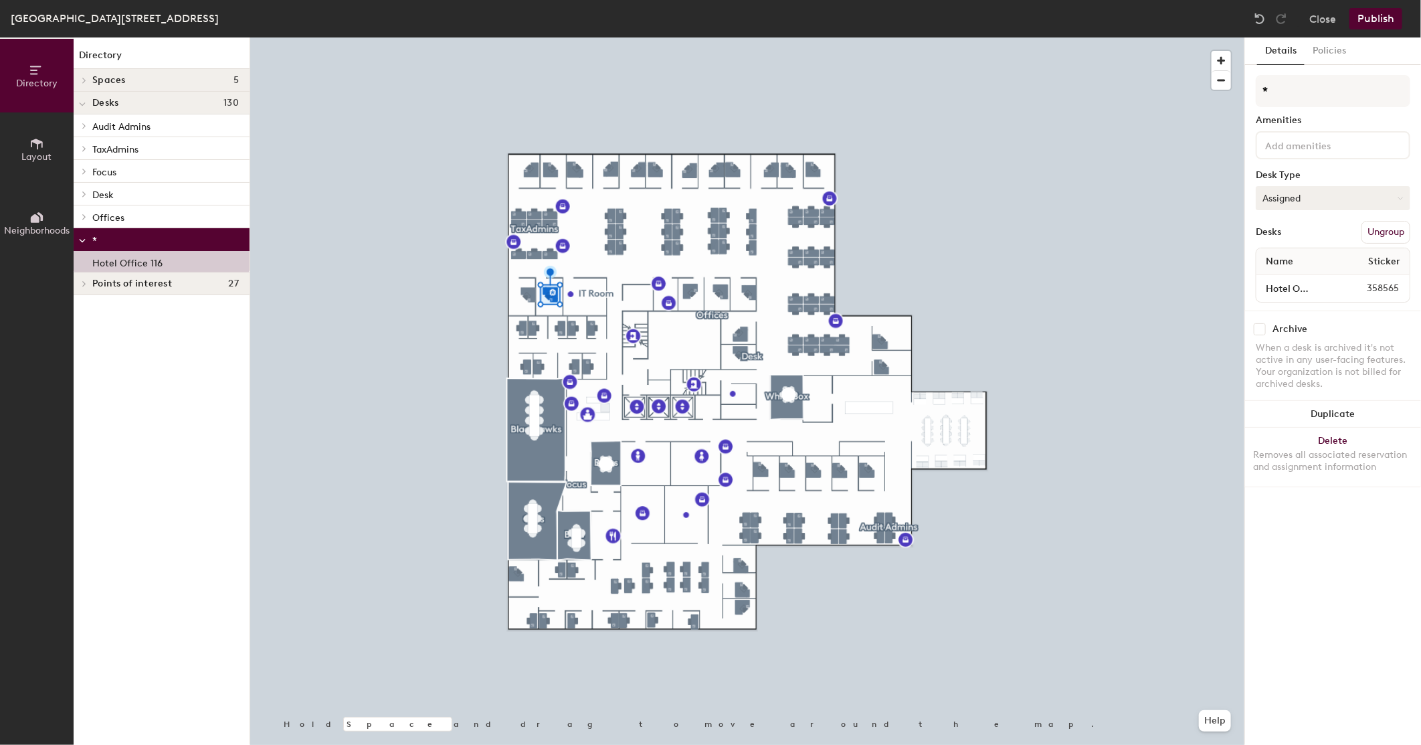
click at [1317, 201] on button "Assigned" at bounding box center [1333, 198] width 155 height 24
click at [1315, 197] on button "Assigned" at bounding box center [1333, 198] width 155 height 24
click at [1315, 194] on button "Assigned" at bounding box center [1333, 198] width 155 height 24
click at [1391, 23] on button "Publish" at bounding box center [1375, 18] width 53 height 21
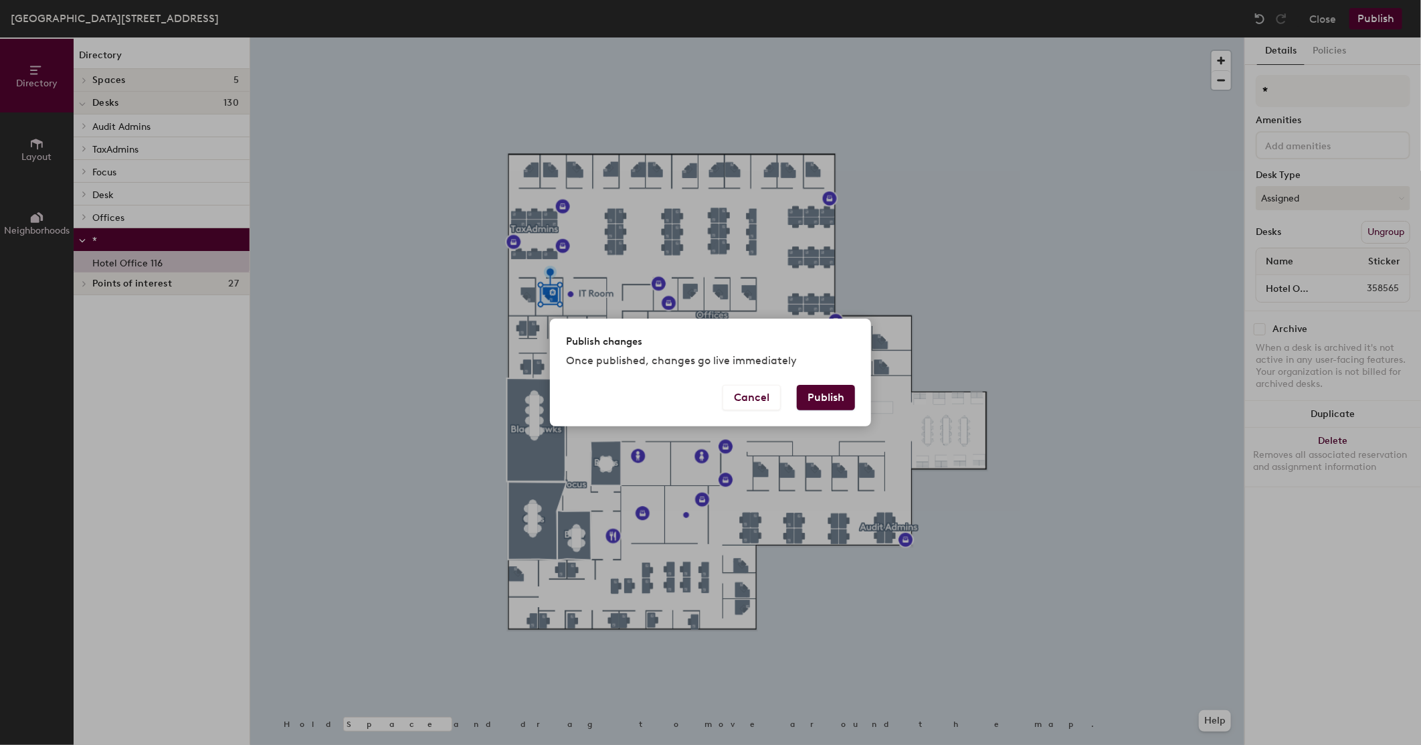
click at [831, 402] on button "Publish" at bounding box center [826, 397] width 58 height 25
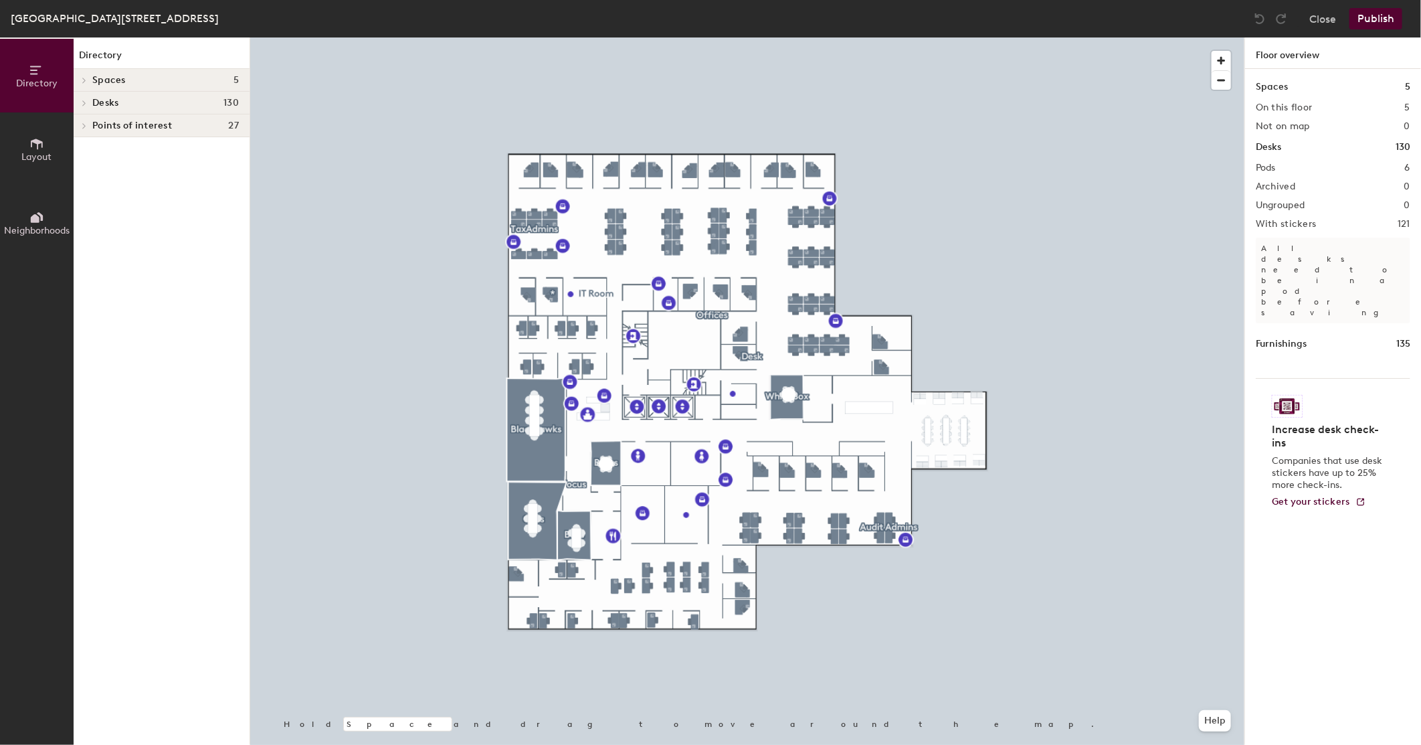
click at [84, 100] on icon at bounding box center [84, 103] width 5 height 7
click at [85, 215] on icon at bounding box center [84, 216] width 5 height 7
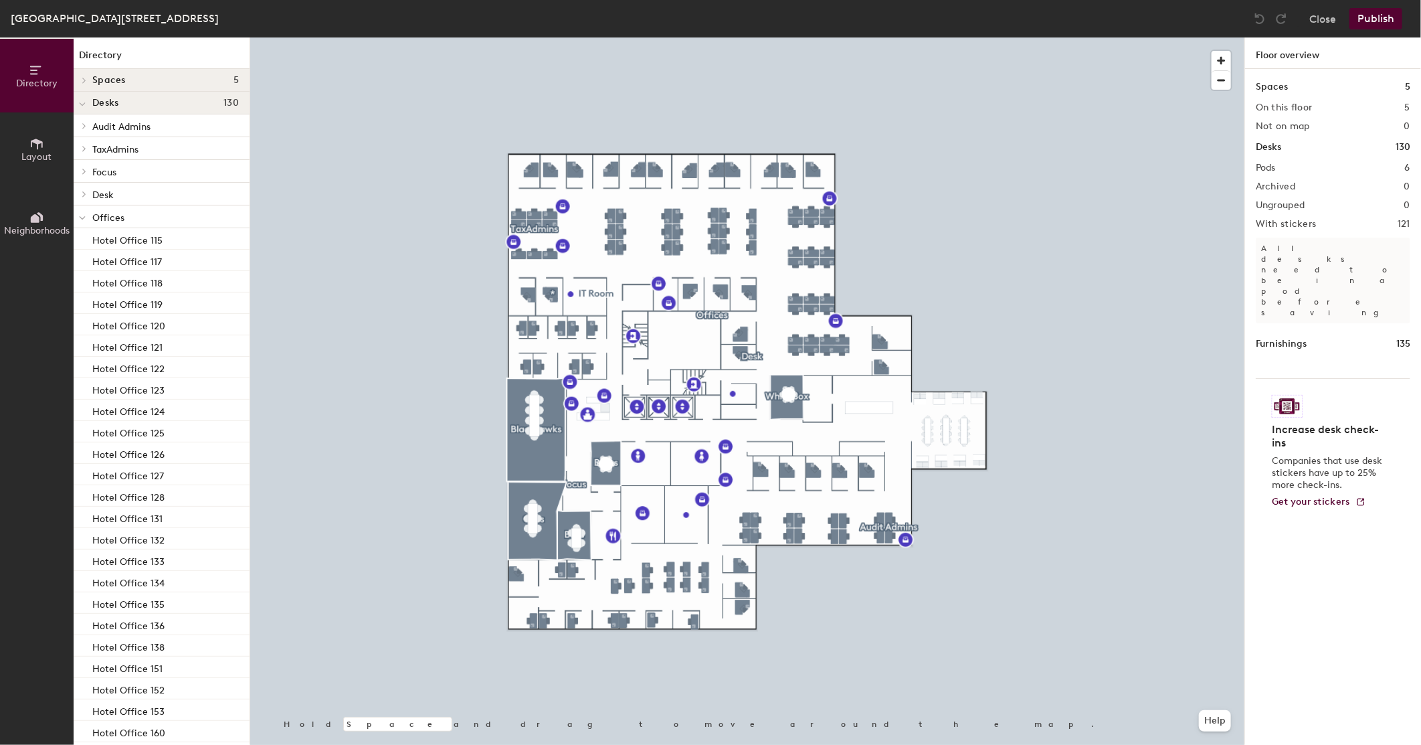
click at [85, 215] on span at bounding box center [82, 217] width 7 height 11
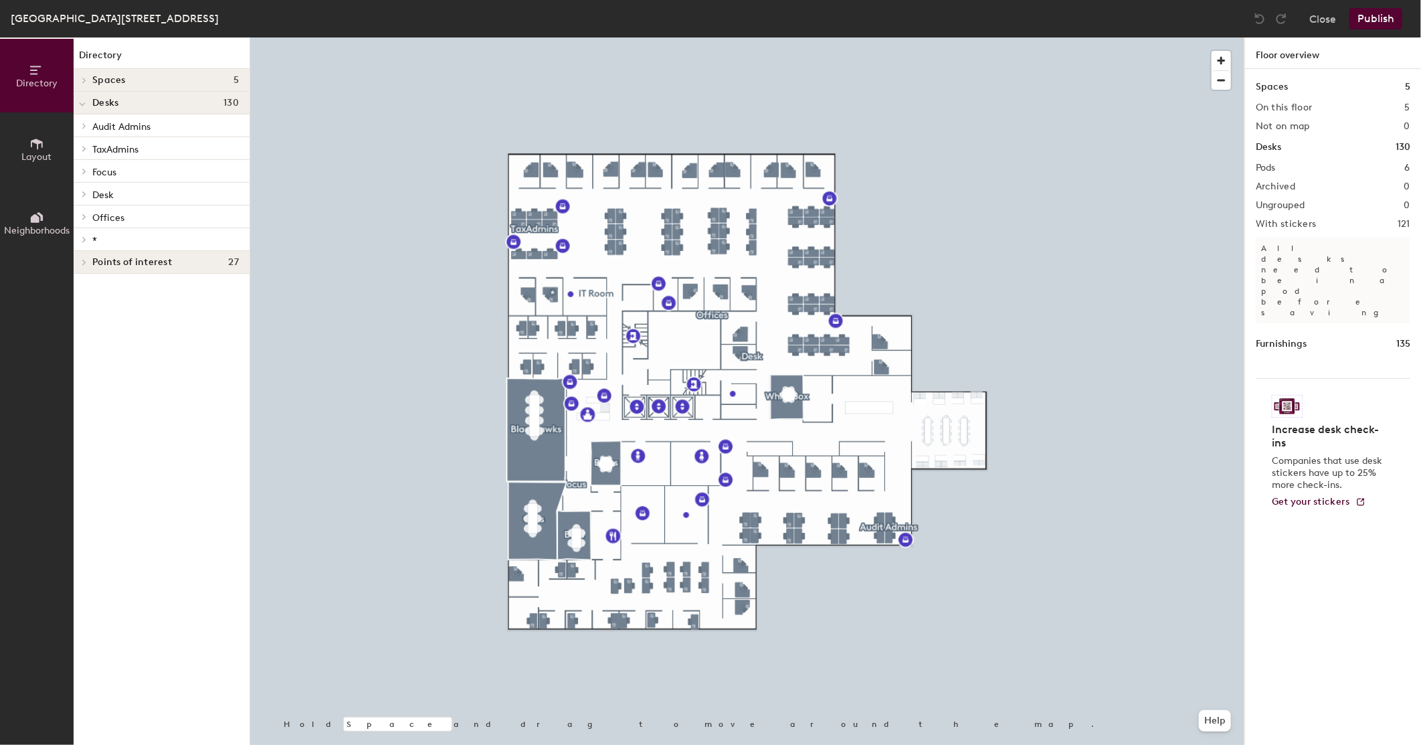
click at [86, 237] on icon at bounding box center [84, 239] width 5 height 7
click at [122, 262] on p "Hotel Office 116" at bounding box center [127, 261] width 70 height 15
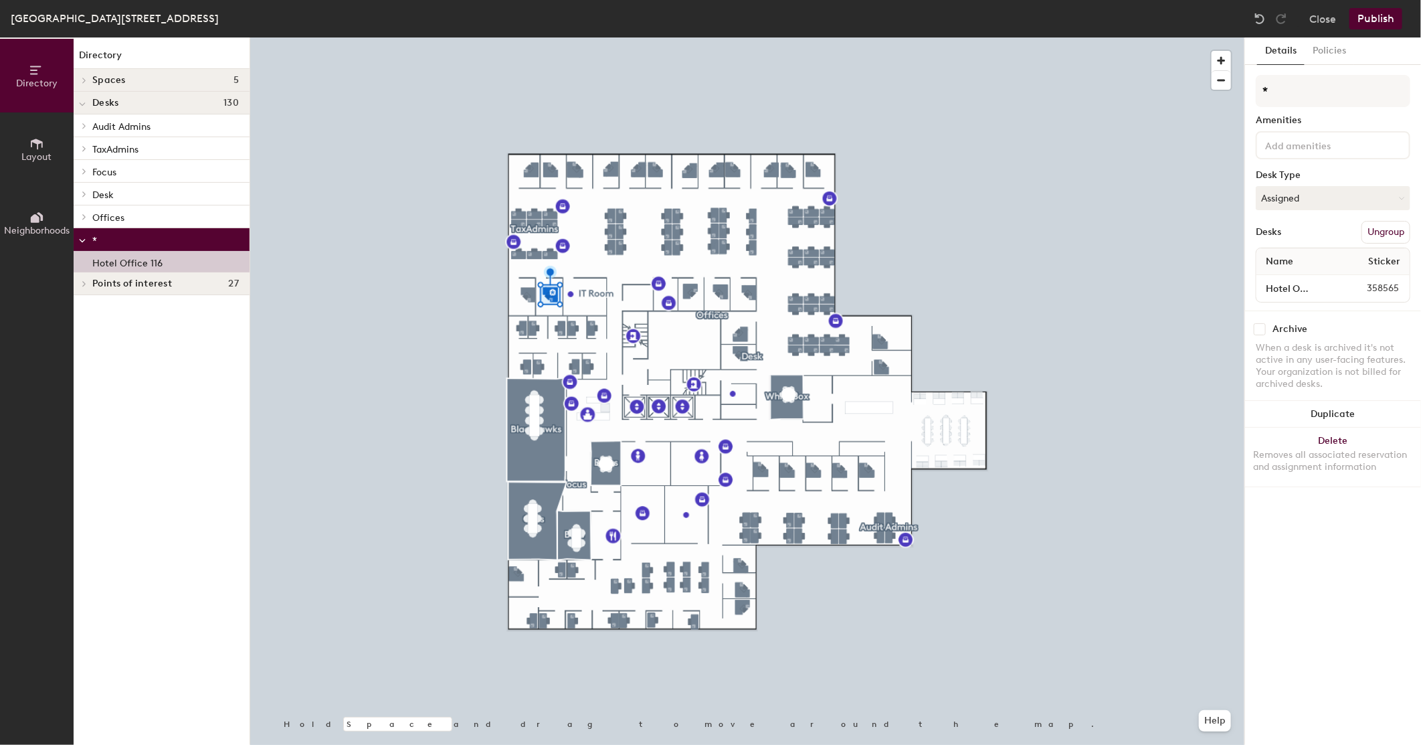
drag, startPoint x: 122, startPoint y: 262, endPoint x: 107, endPoint y: 263, distance: 14.8
click at [107, 263] on p "Hotel Office 116" at bounding box center [127, 261] width 70 height 15
click at [1332, 51] on button "Policies" at bounding box center [1330, 50] width 50 height 27
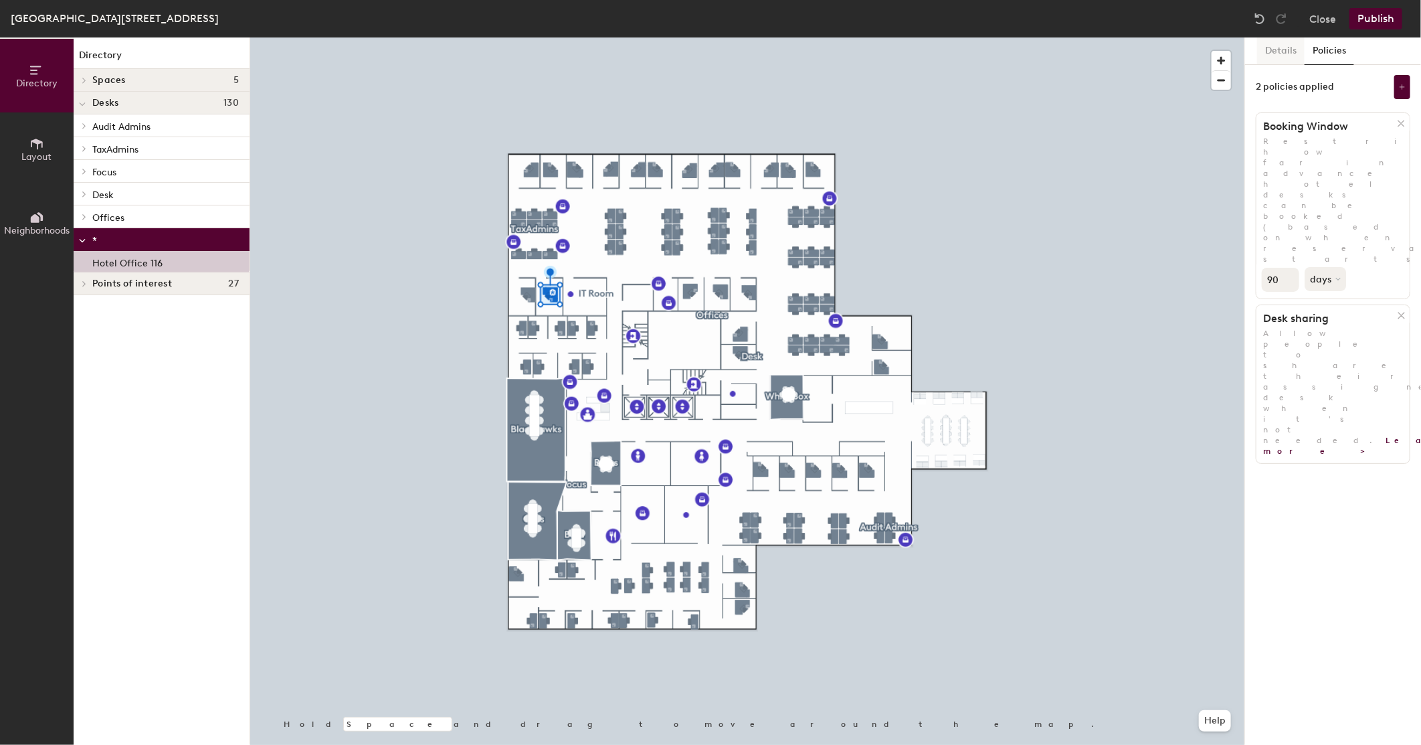
click at [1275, 51] on button "Details" at bounding box center [1280, 50] width 47 height 27
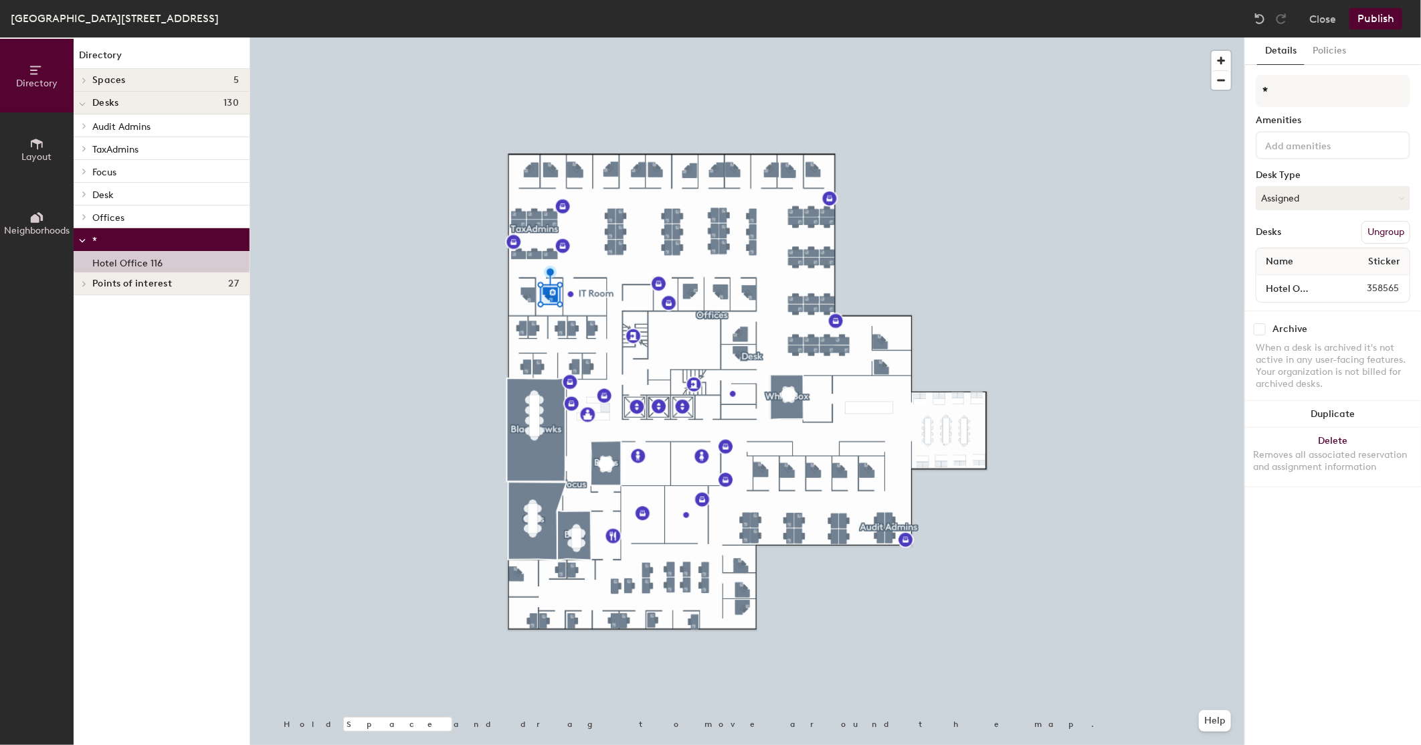
click at [1284, 149] on input at bounding box center [1322, 144] width 120 height 16
click at [1383, 80] on input "*" at bounding box center [1333, 91] width 155 height 32
click at [1371, 225] on button "Ungroup" at bounding box center [1385, 232] width 49 height 23
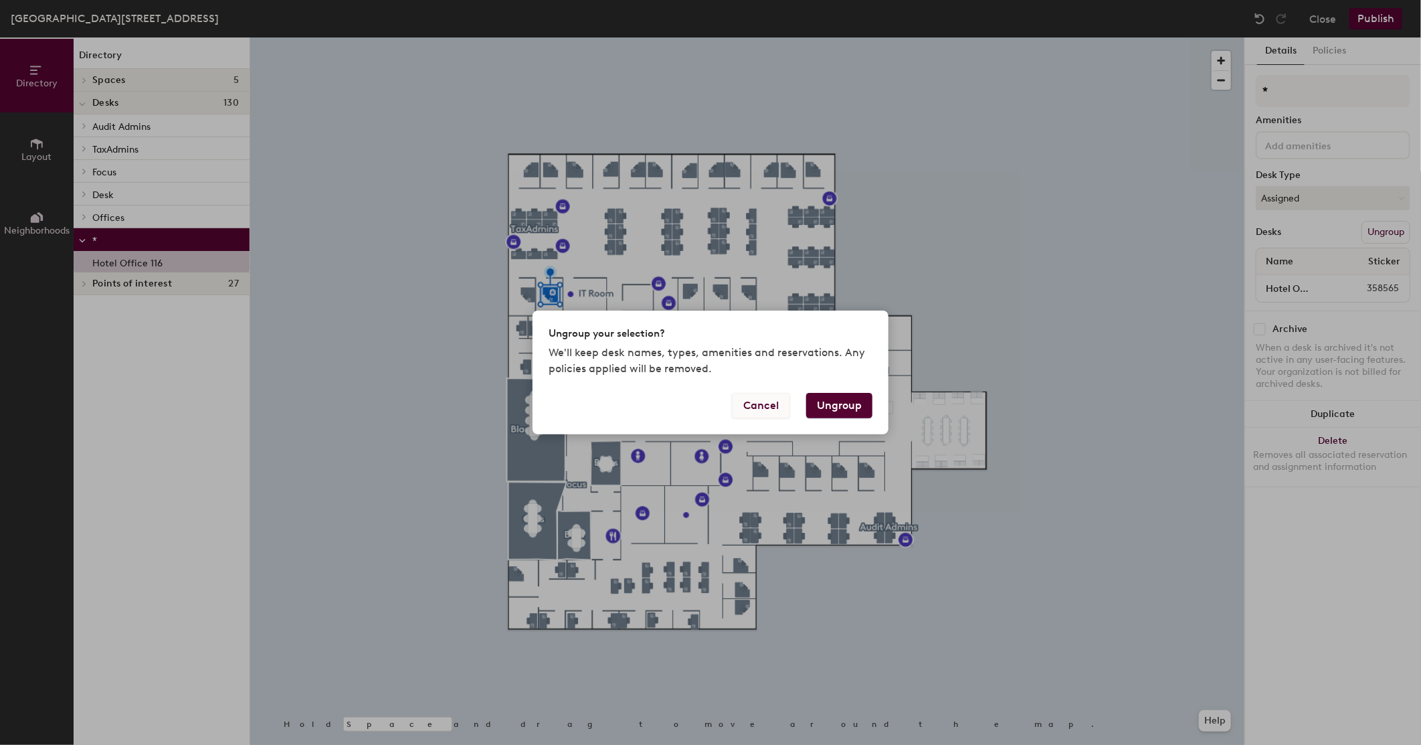
click at [757, 399] on button "Cancel" at bounding box center [761, 405] width 58 height 25
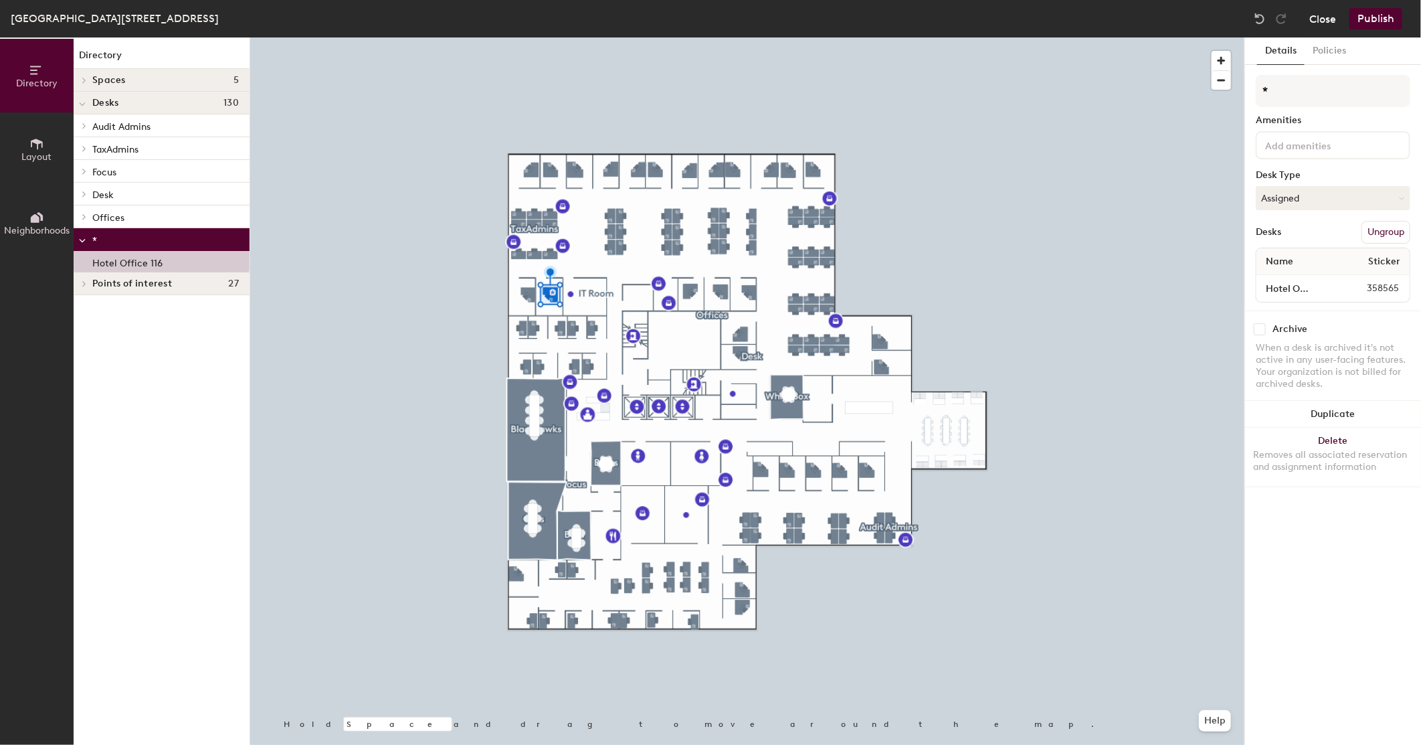
click at [1317, 19] on button "Close" at bounding box center [1322, 18] width 27 height 21
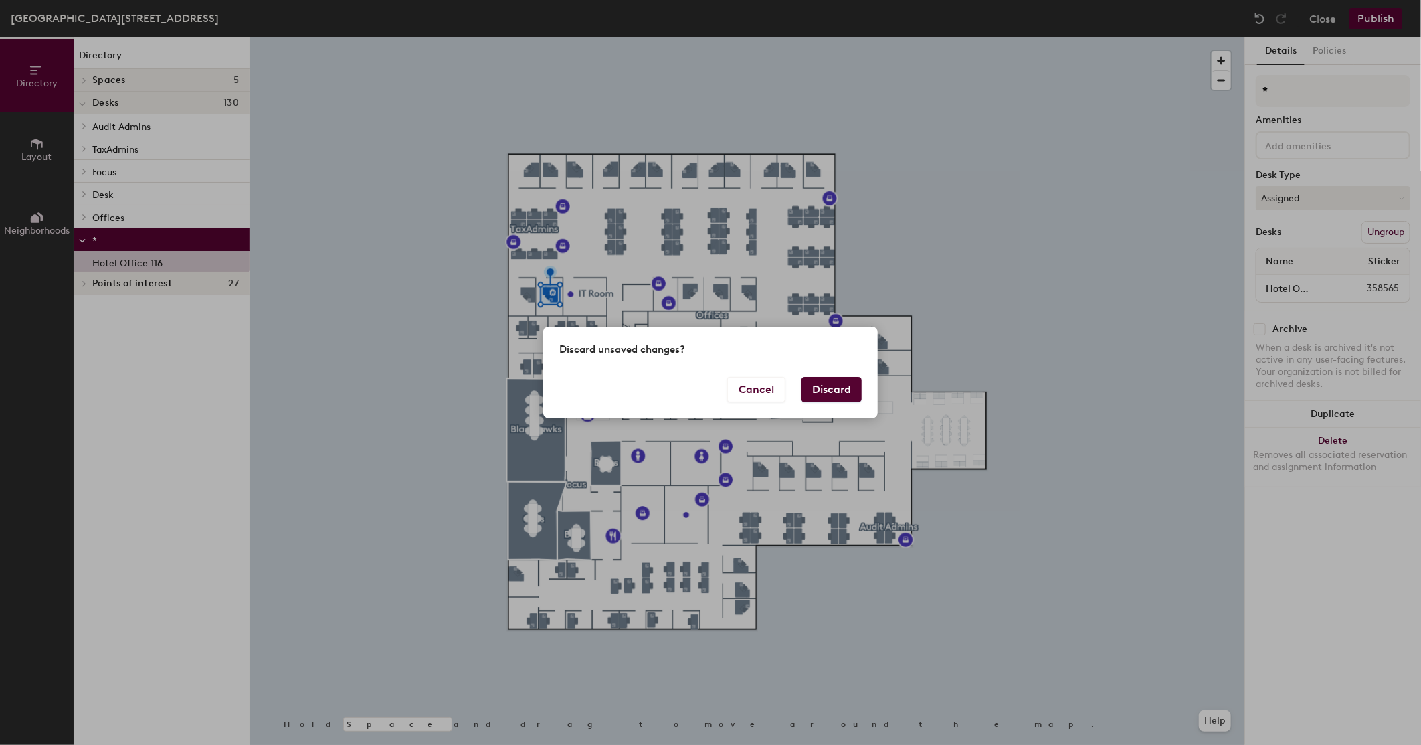
click at [828, 391] on button "Discard" at bounding box center [831, 389] width 60 height 25
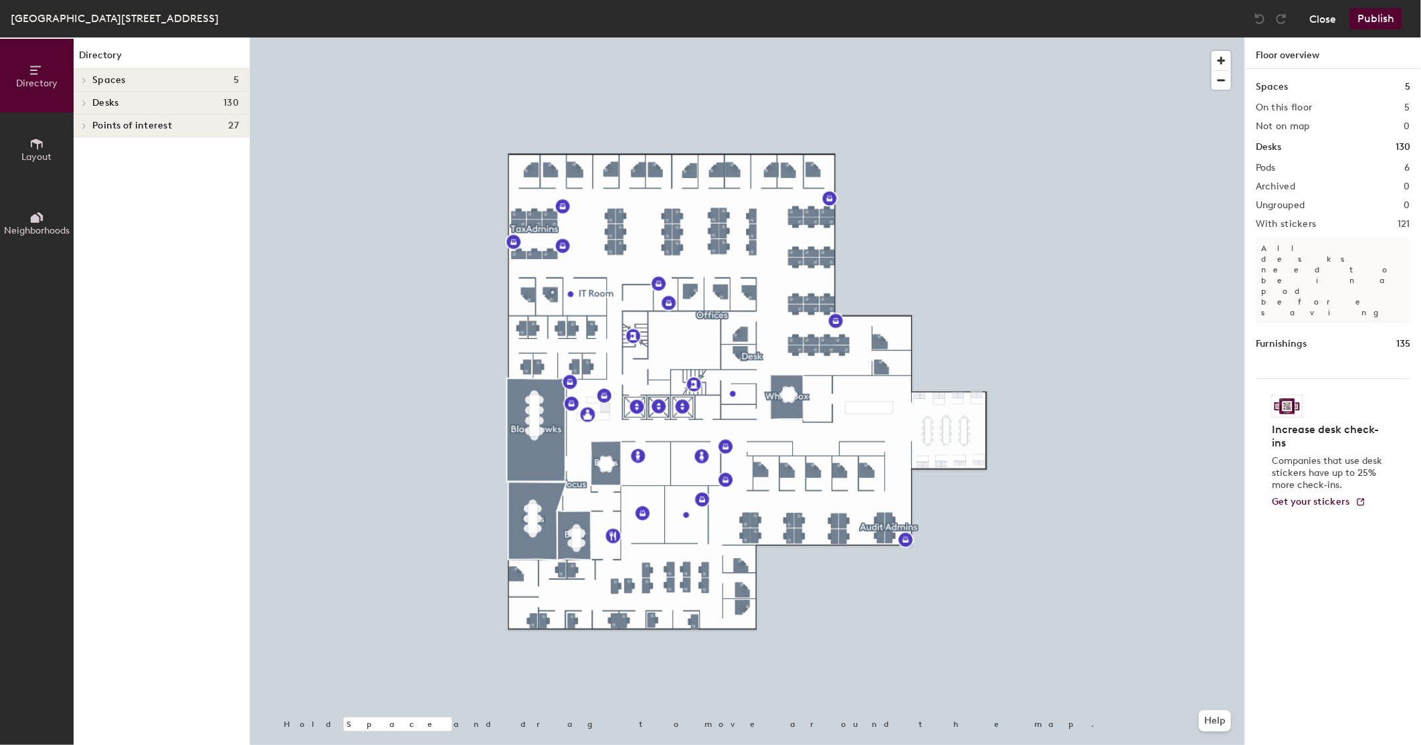
click at [1329, 13] on button "Close" at bounding box center [1322, 18] width 27 height 21
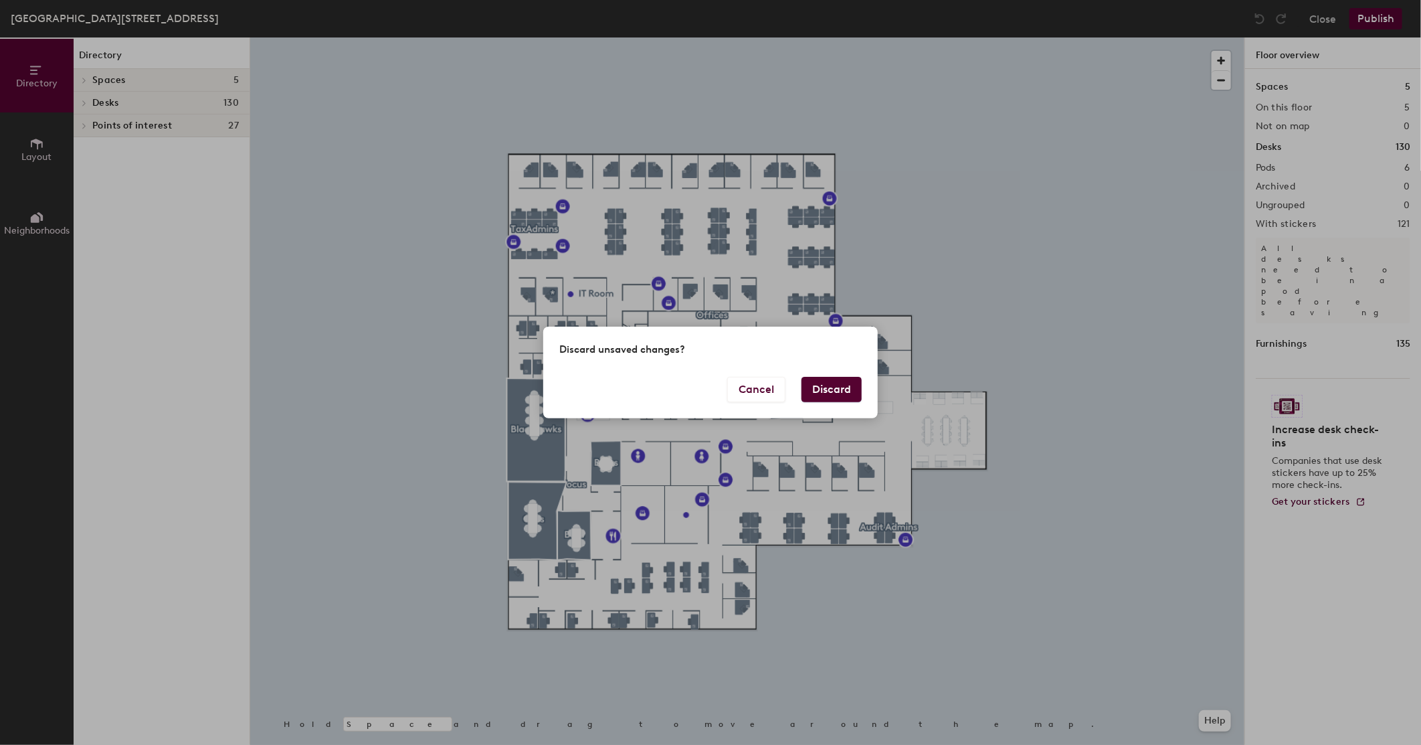
click at [820, 393] on button "Discard" at bounding box center [831, 389] width 60 height 25
